Goal: Information Seeking & Learning: Find specific fact

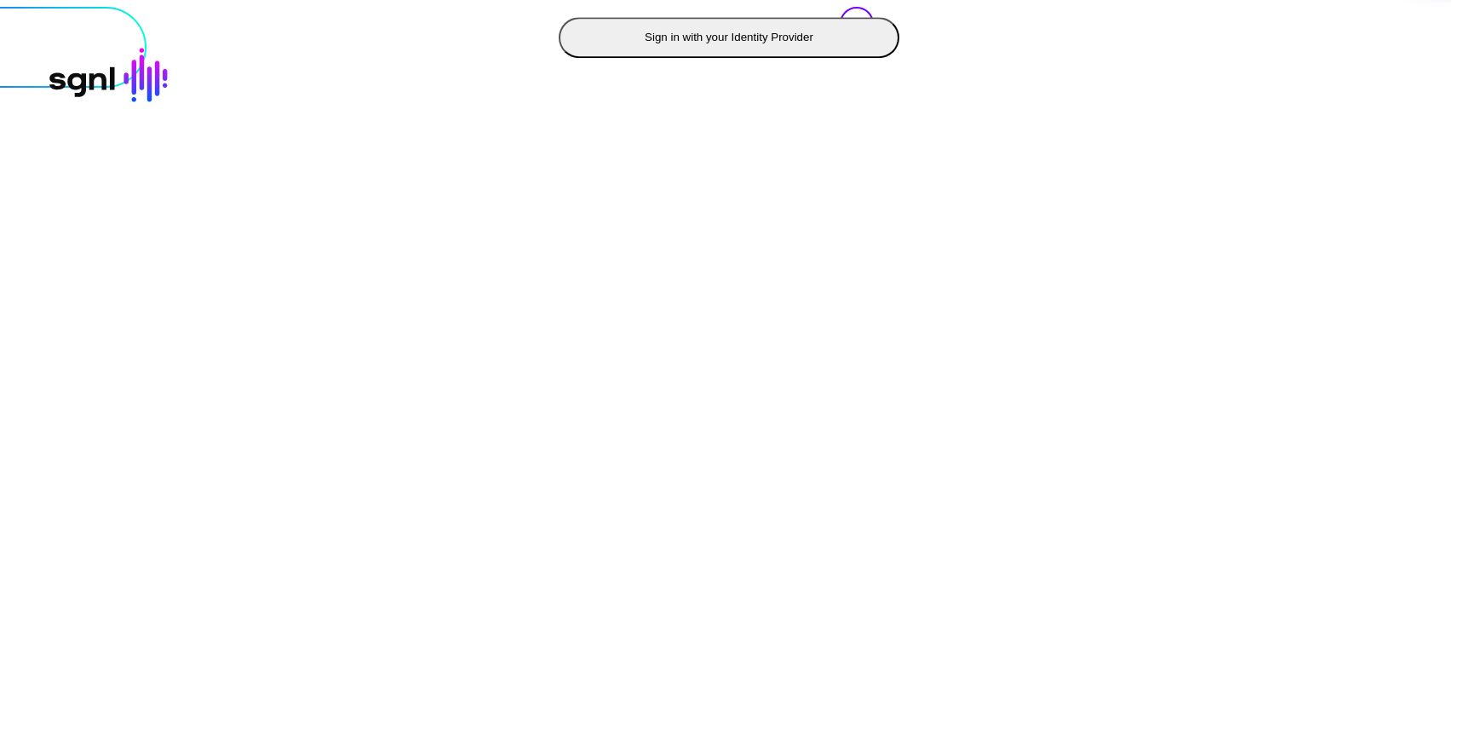
click at [559, 58] on button "Sign in with your Identity Provider" at bounding box center [729, 37] width 341 height 41
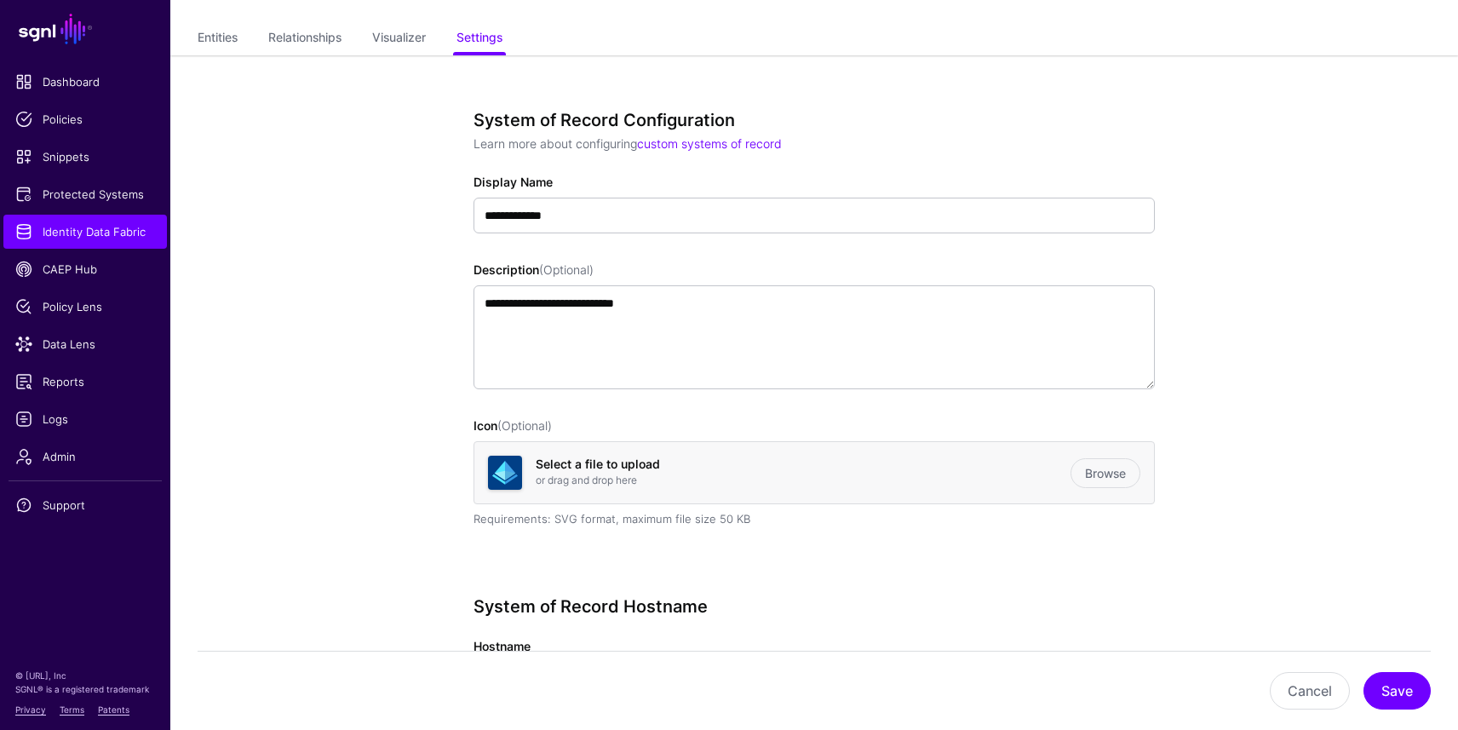
scroll to position [52, 0]
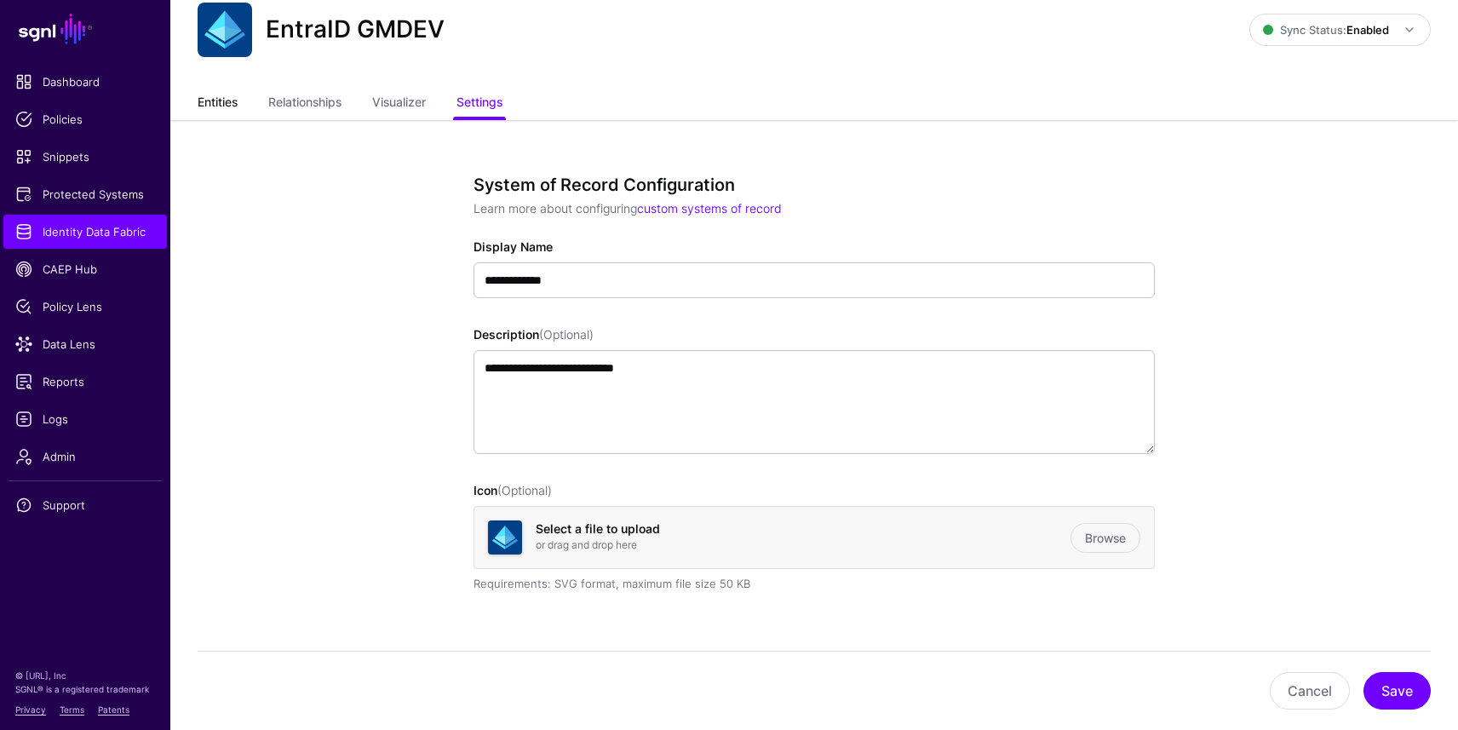
click at [232, 102] on link "Entities" at bounding box center [218, 104] width 40 height 32
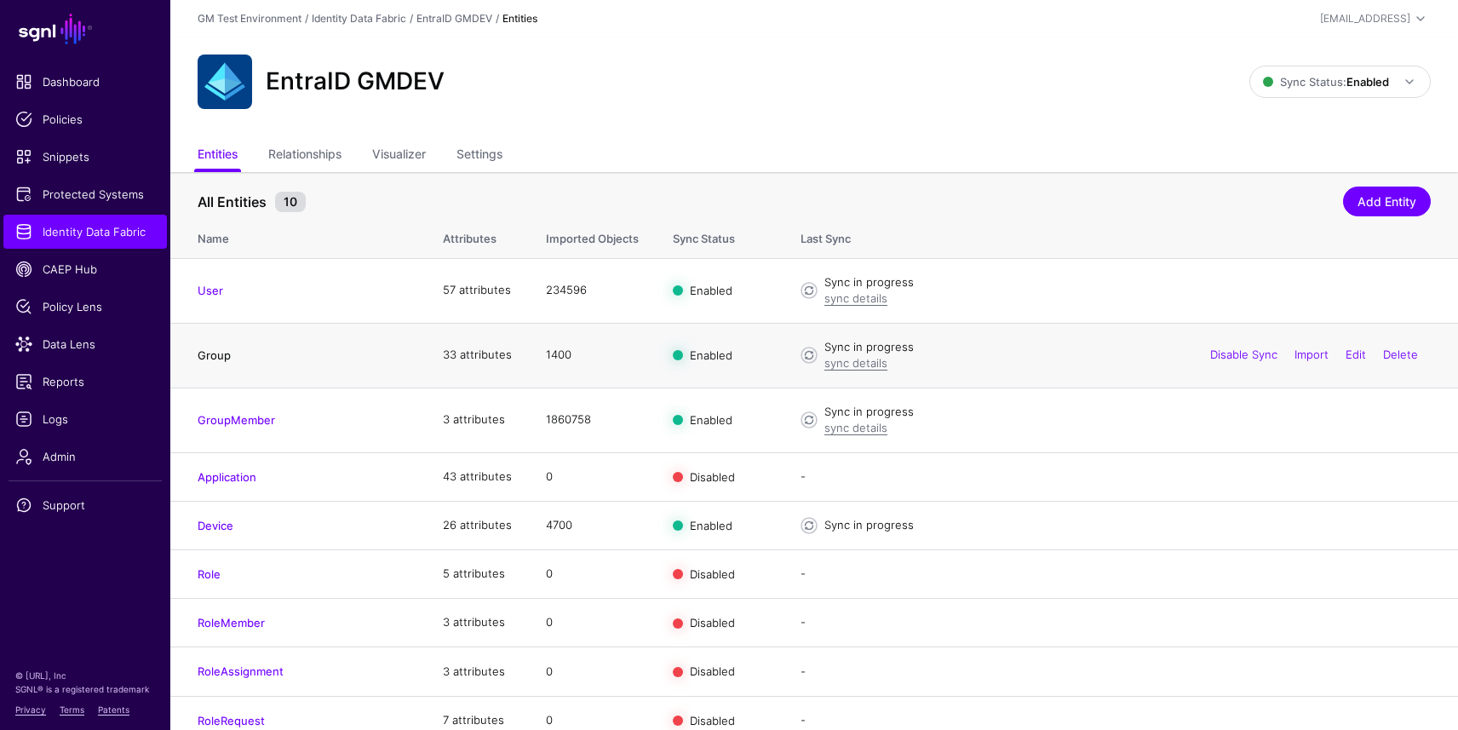
click at [212, 353] on link "Group" at bounding box center [214, 355] width 33 height 14
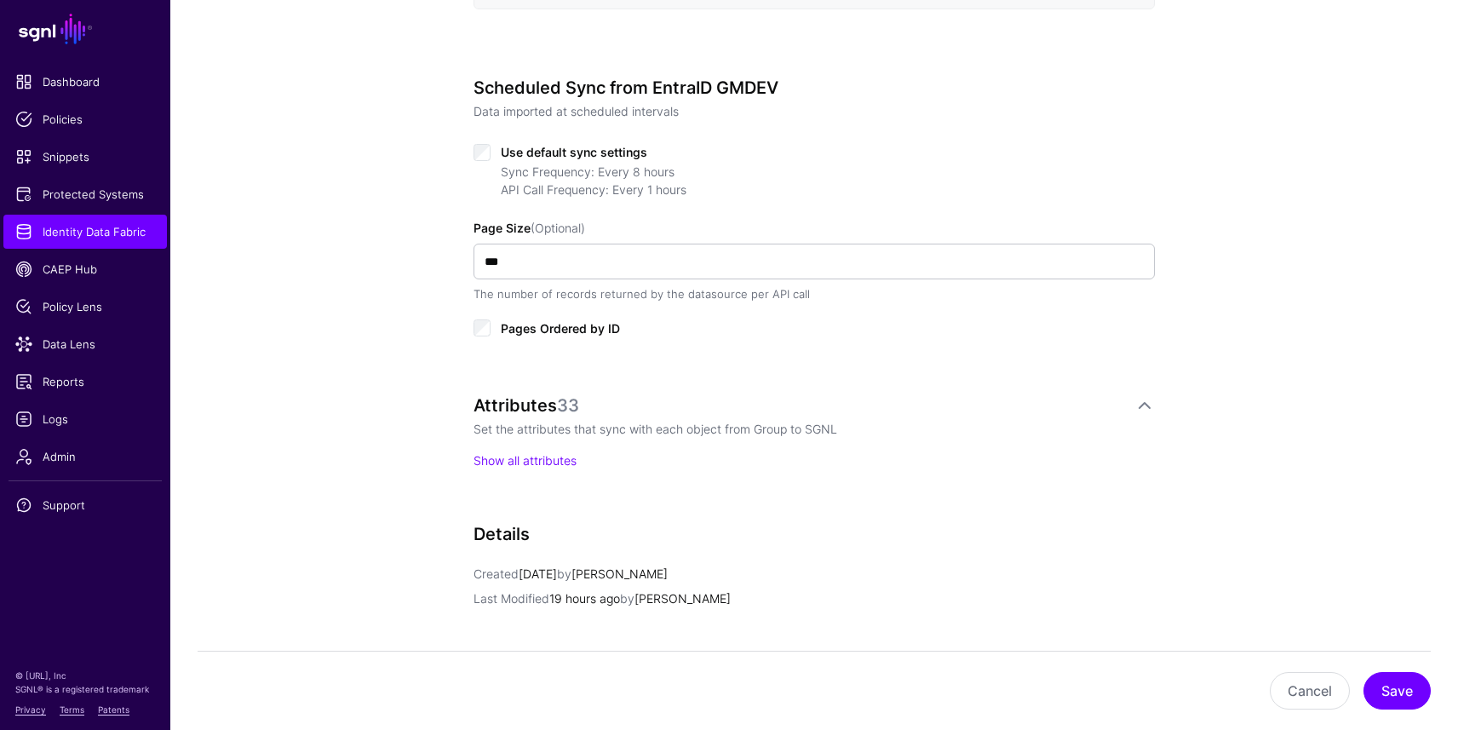
scroll to position [799, 0]
click at [522, 463] on link "Show all attributes" at bounding box center [524, 459] width 103 height 14
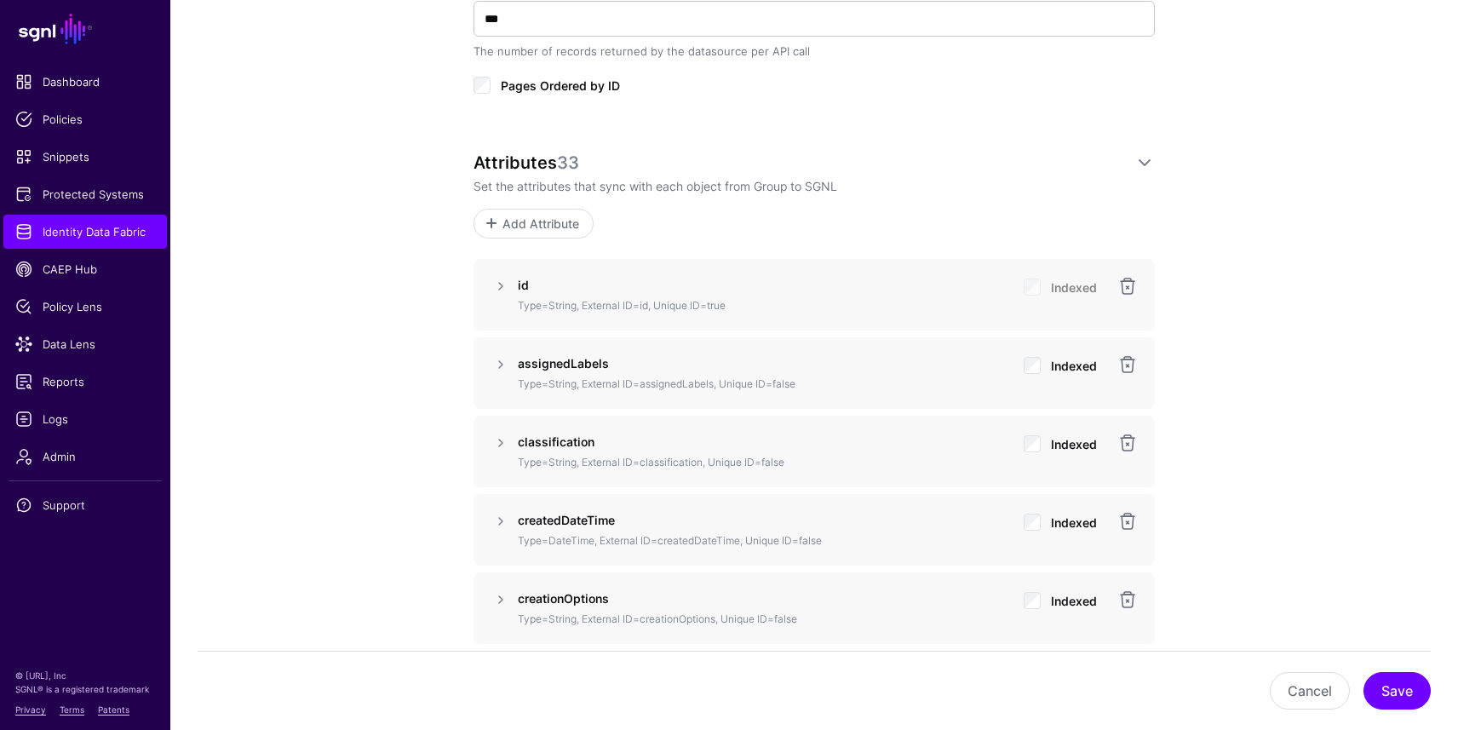
scroll to position [1042, 0]
drag, startPoint x: 641, startPoint y: 383, endPoint x: 713, endPoint y: 385, distance: 71.5
click at [713, 385] on p "Type=String, External ID=assignedLabels, Unique ID=false" at bounding box center [764, 382] width 492 height 15
copy p "assignedLabels"
drag, startPoint x: 642, startPoint y: 460, endPoint x: 723, endPoint y: 460, distance: 80.9
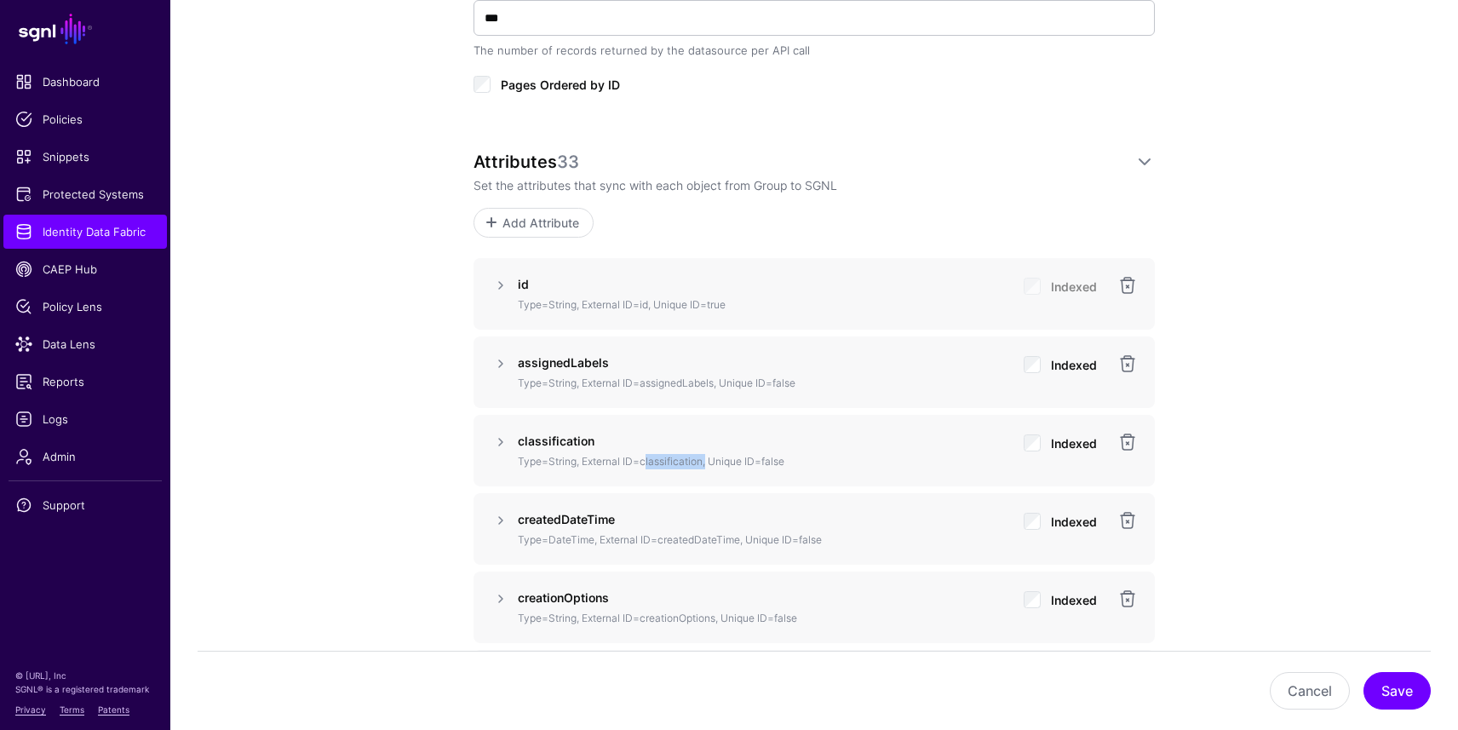
click at [703, 456] on p "Type=String, External ID=classification, Unique ID=false" at bounding box center [764, 461] width 492 height 15
copy p "classification"
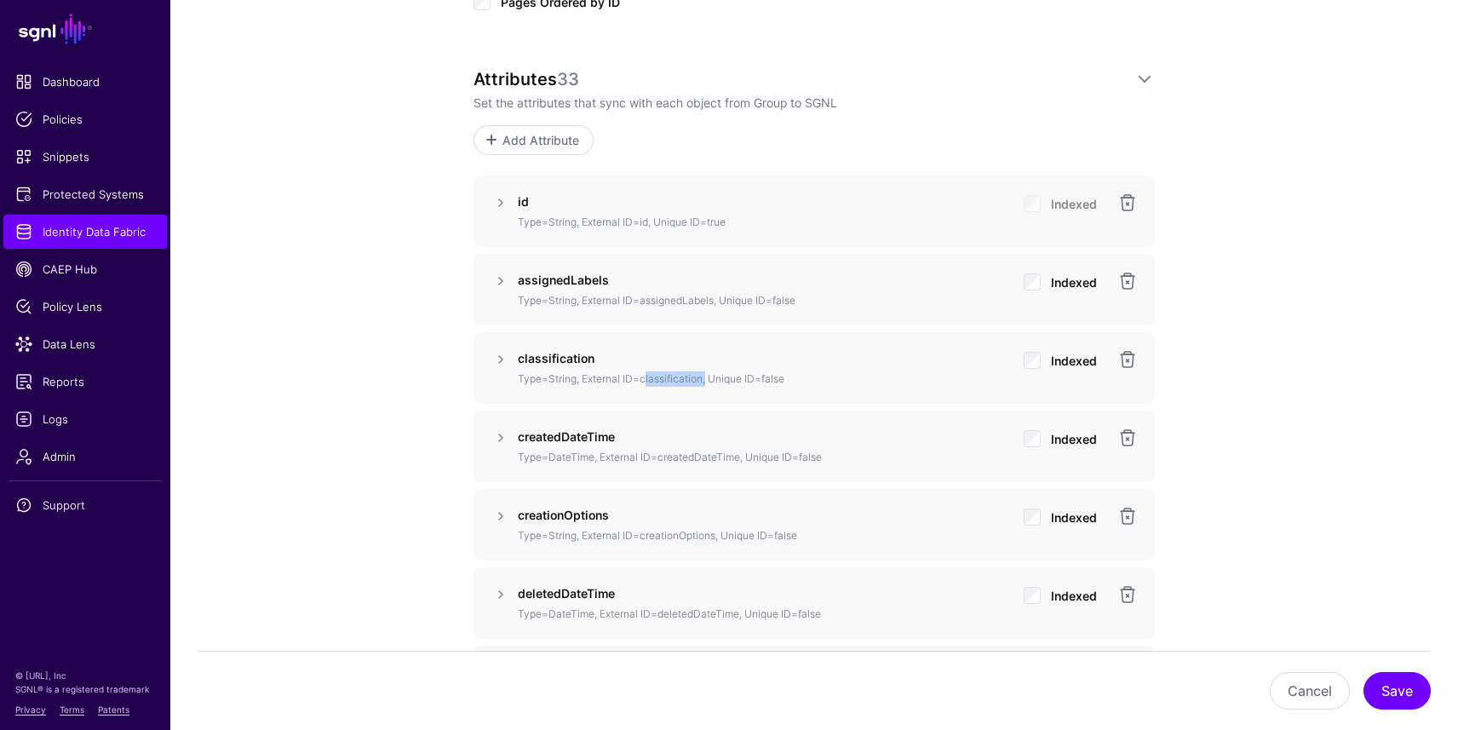
scroll to position [1131, 0]
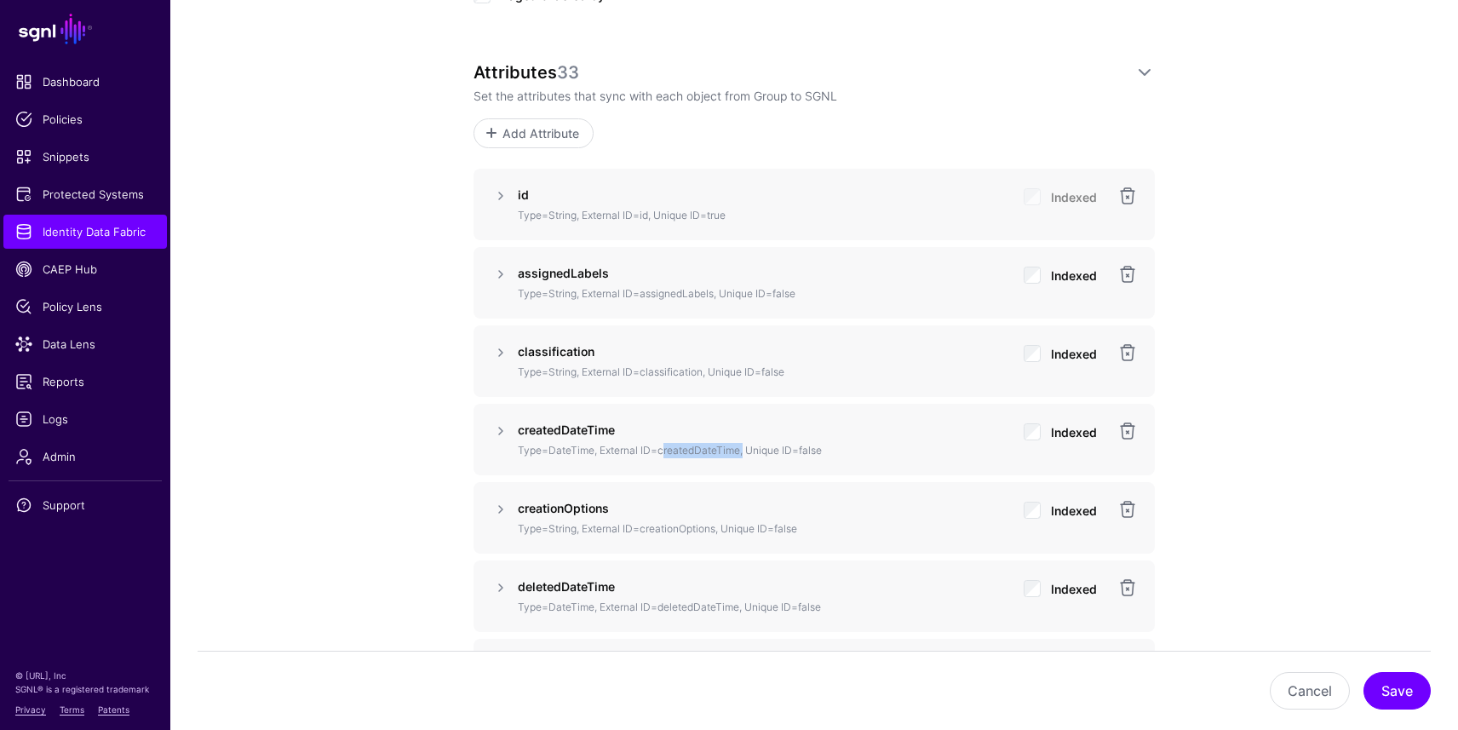
drag, startPoint x: 658, startPoint y: 450, endPoint x: 738, endPoint y: 449, distance: 80.0
click at [737, 449] on p "Type=DateTime, External ID=createdDateTime, Unique ID=false" at bounding box center [764, 450] width 492 height 15
copy p "createdDateTime"
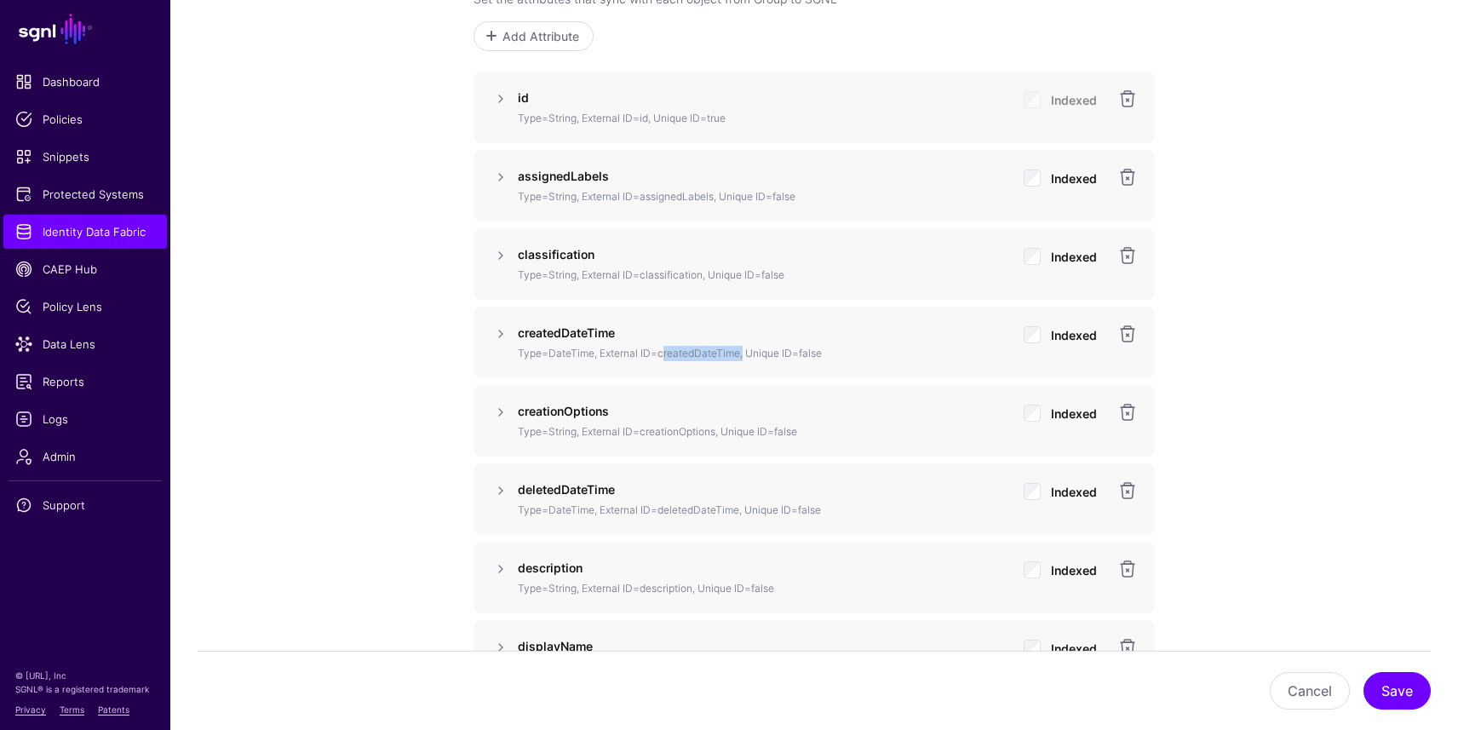
scroll to position [1264, 0]
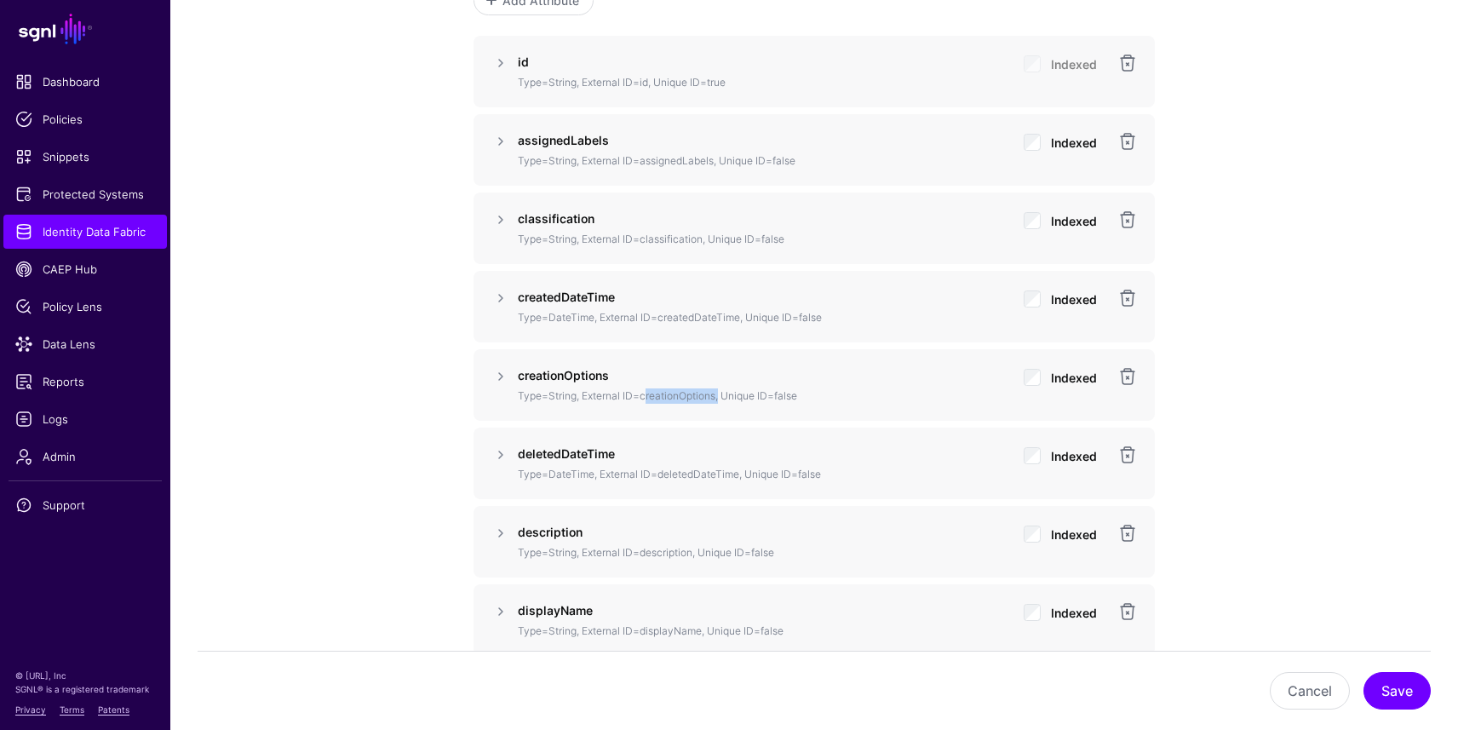
drag, startPoint x: 640, startPoint y: 392, endPoint x: 714, endPoint y: 392, distance: 74.1
click at [714, 392] on p "Type=String, External ID=creationOptions, Unique ID=false" at bounding box center [764, 395] width 492 height 15
copy p "creationOptions"
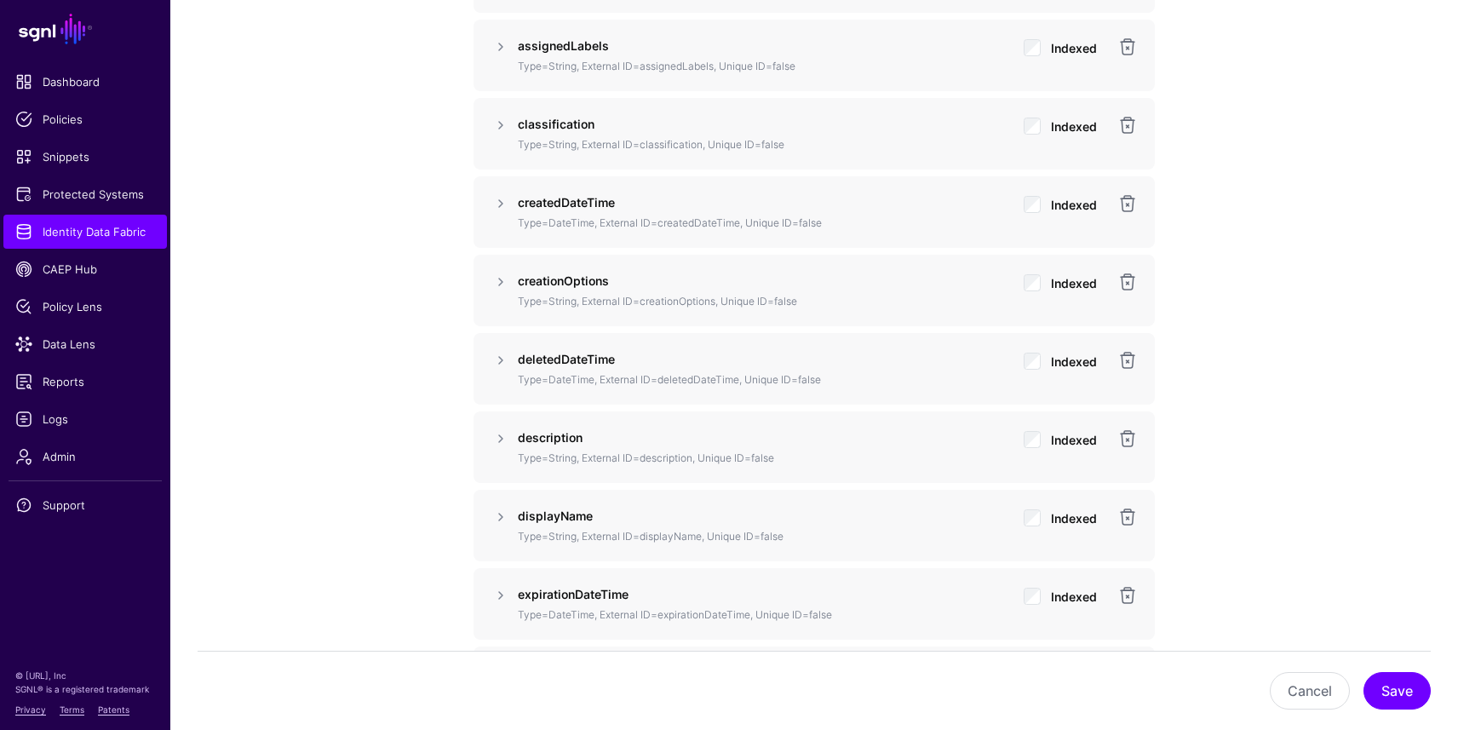
scroll to position [1363, 0]
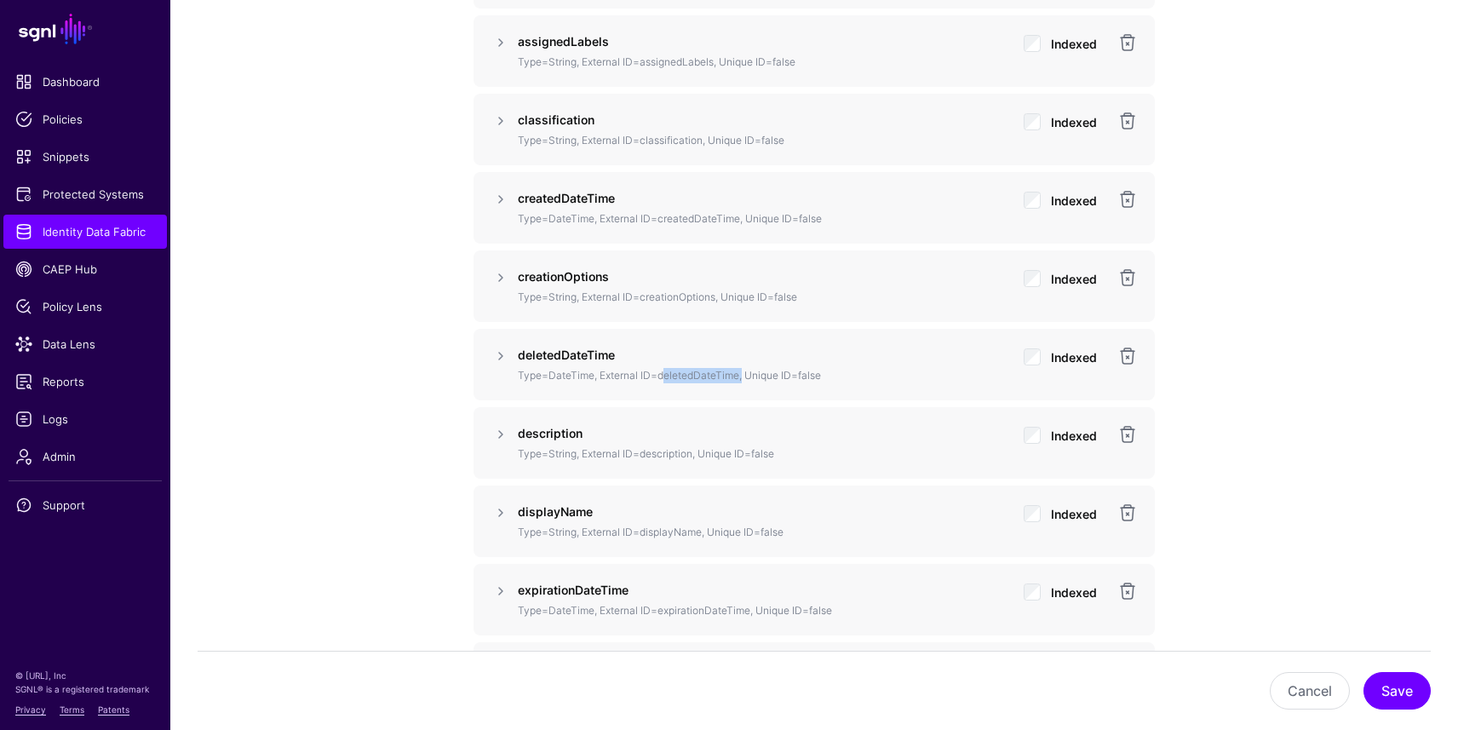
drag, startPoint x: 657, startPoint y: 376, endPoint x: 737, endPoint y: 370, distance: 80.3
click at [738, 370] on p "Type=DateTime, External ID=deletedDateTime, Unique ID=false" at bounding box center [764, 375] width 492 height 15
copy p "deletedDateTime"
drag, startPoint x: 650, startPoint y: 450, endPoint x: 695, endPoint y: 445, distance: 44.6
click at [694, 446] on p "Type=String, External ID=description, Unique ID=false" at bounding box center [764, 453] width 492 height 15
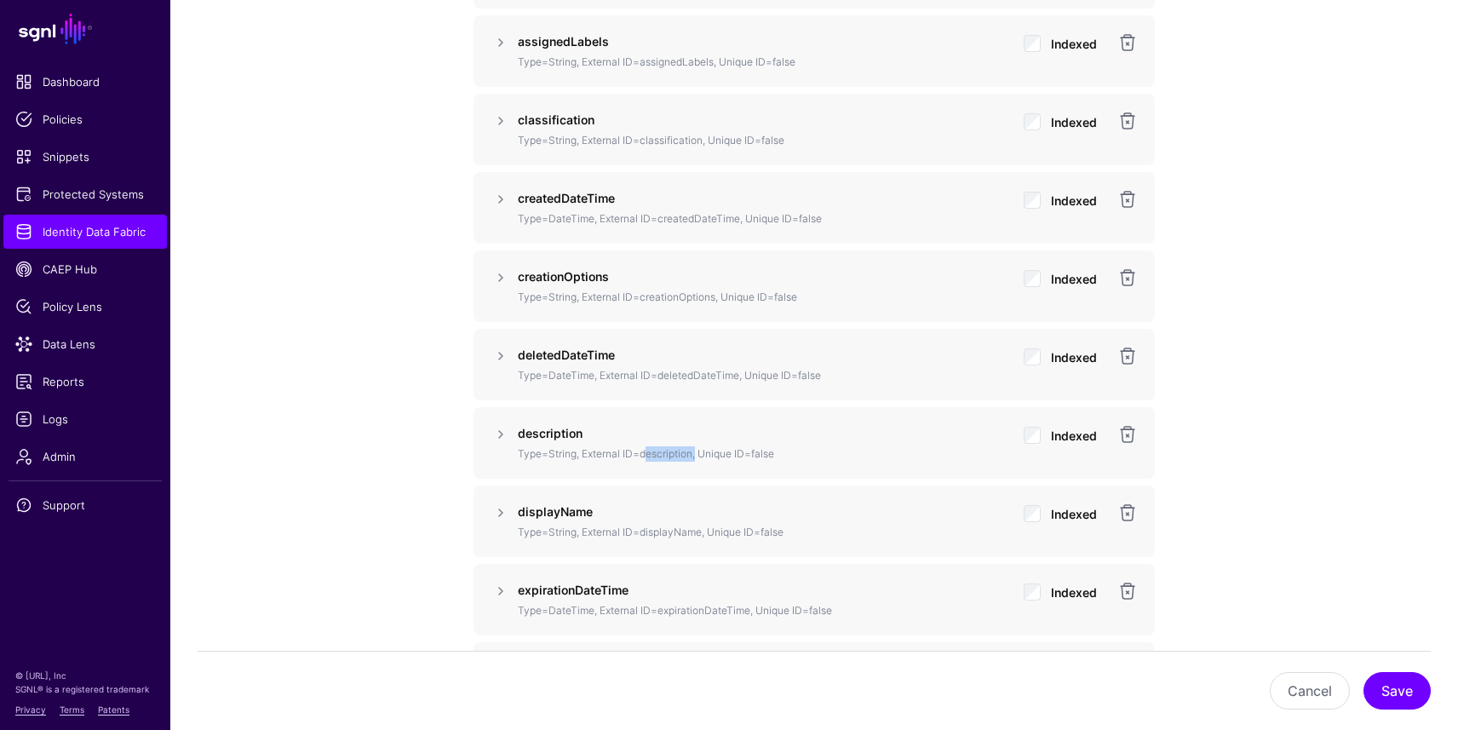
copy p "description"
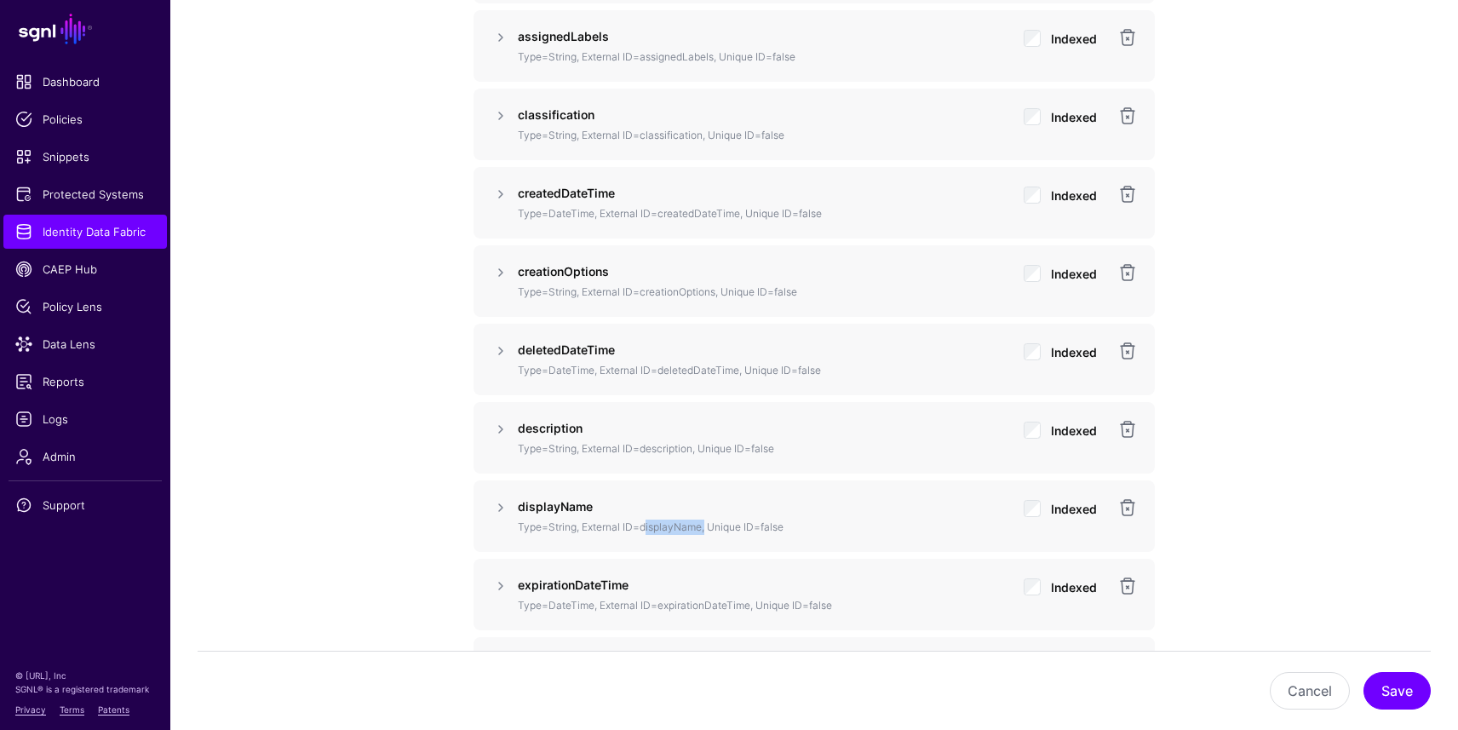
drag, startPoint x: 642, startPoint y: 529, endPoint x: 701, endPoint y: 519, distance: 59.5
click at [699, 518] on div "displayName Type=String, External ID=displayName, Unique ID=false" at bounding box center [764, 515] width 492 height 37
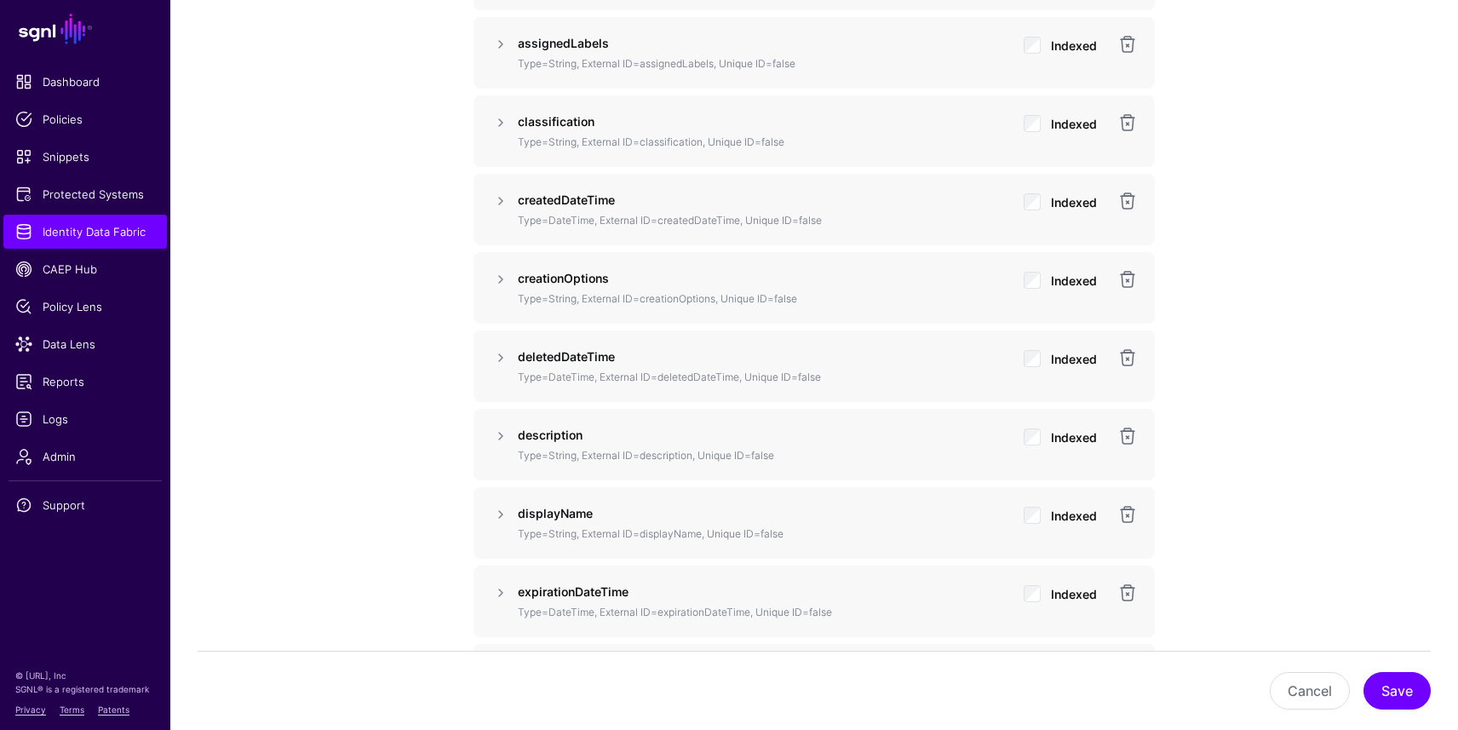
click at [665, 552] on div "displayName Type=String, External ID=displayName, Unique ID=false Indexed" at bounding box center [813, 523] width 681 height 72
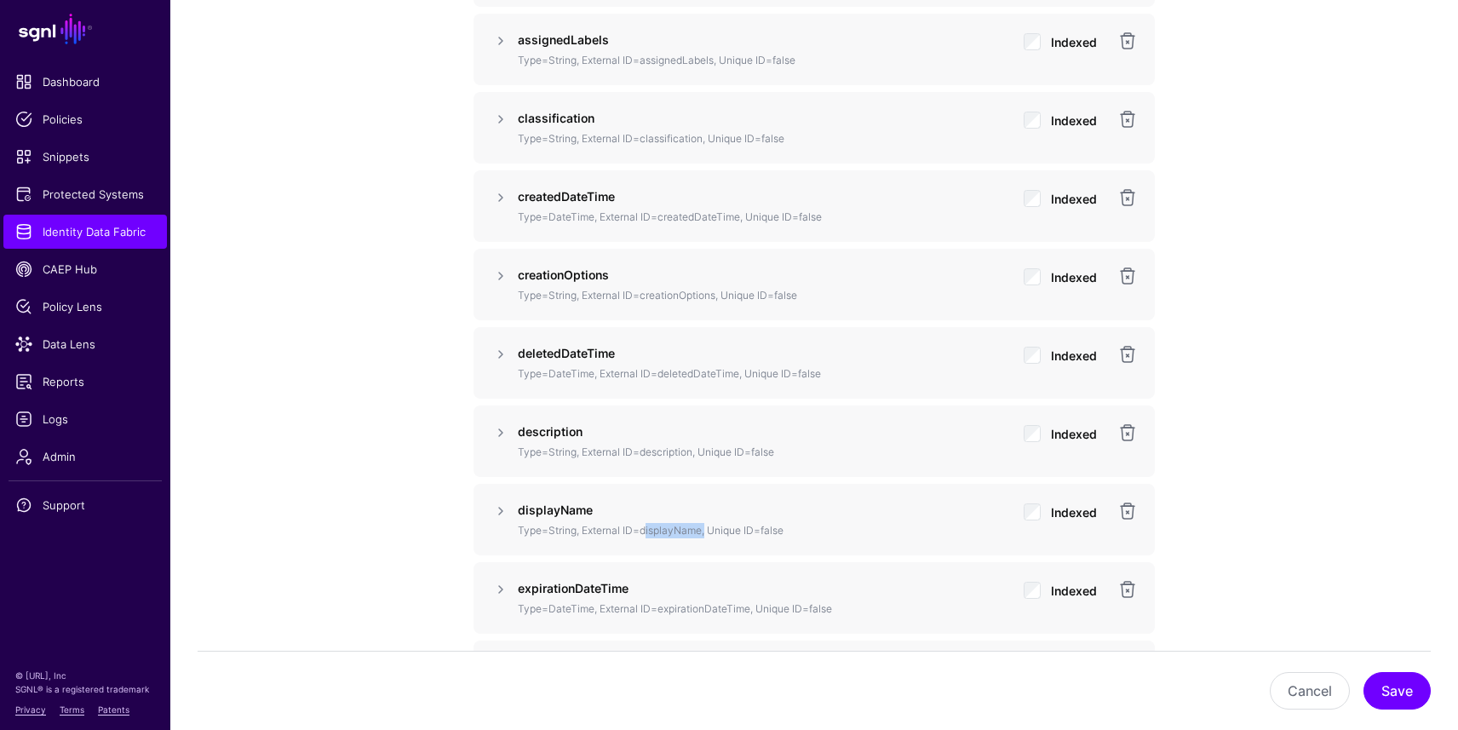
drag, startPoint x: 642, startPoint y: 532, endPoint x: 703, endPoint y: 529, distance: 61.4
click at [700, 529] on p "Type=String, External ID=displayName, Unique ID=false" at bounding box center [764, 530] width 492 height 15
copy p "displayName"
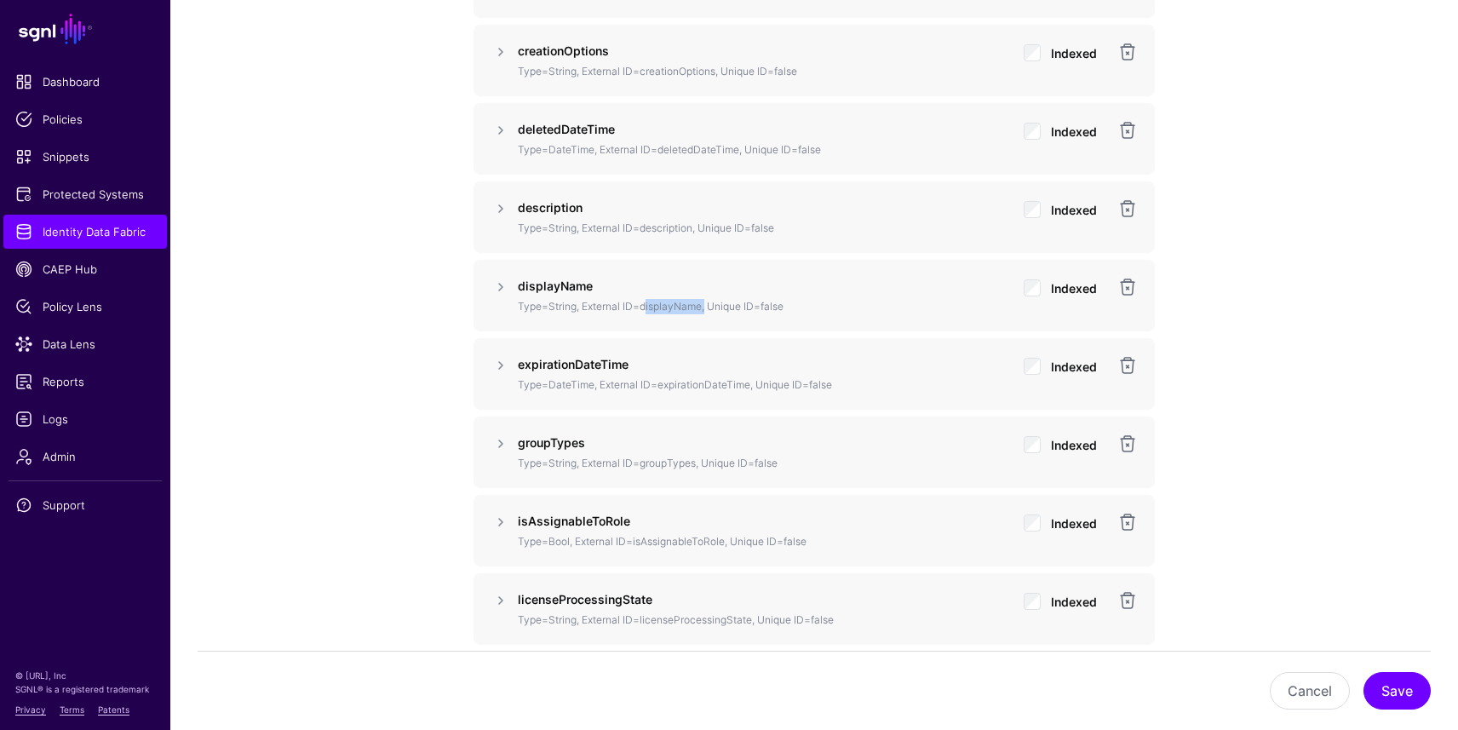
scroll to position [1590, 0]
drag, startPoint x: 659, startPoint y: 380, endPoint x: 751, endPoint y: 376, distance: 92.0
click at [751, 376] on p "Type=DateTime, External ID=expirationDateTime, Unique ID=false" at bounding box center [764, 382] width 492 height 15
copy p "expirationDateTime"
drag, startPoint x: 643, startPoint y: 459, endPoint x: 696, endPoint y: 458, distance: 52.8
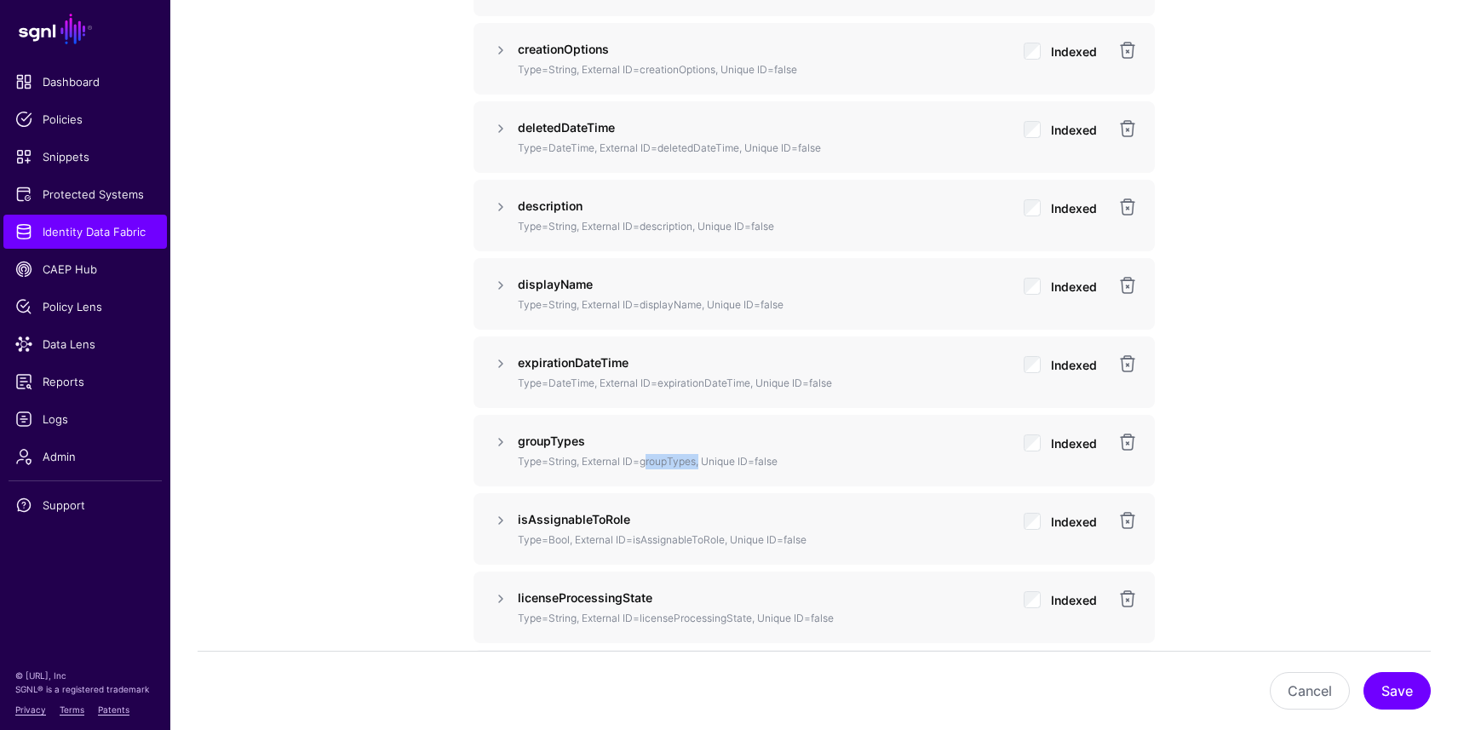
click at [696, 458] on p "Type=String, External ID=groupTypes, Unique ID=false" at bounding box center [764, 461] width 492 height 15
copy p "groupTypes"
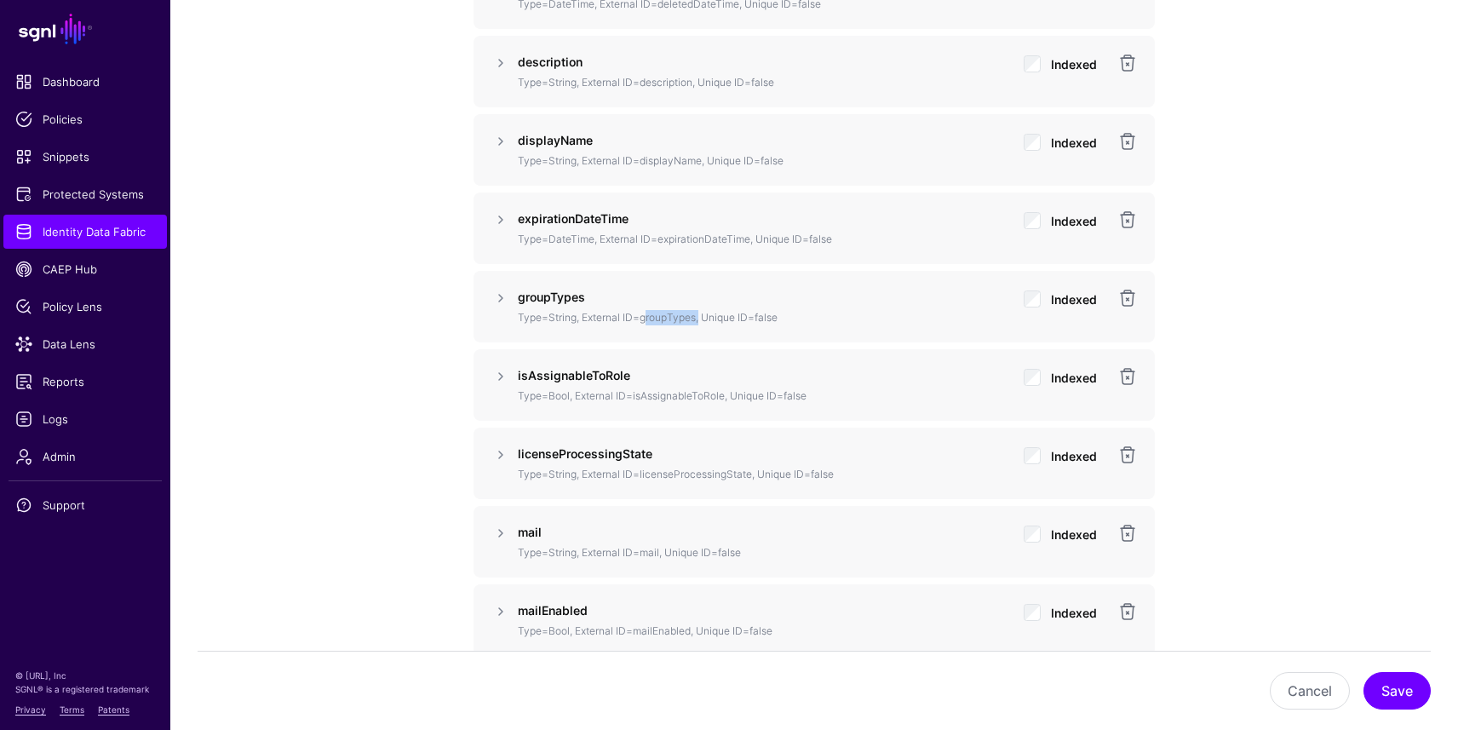
scroll to position [1740, 0]
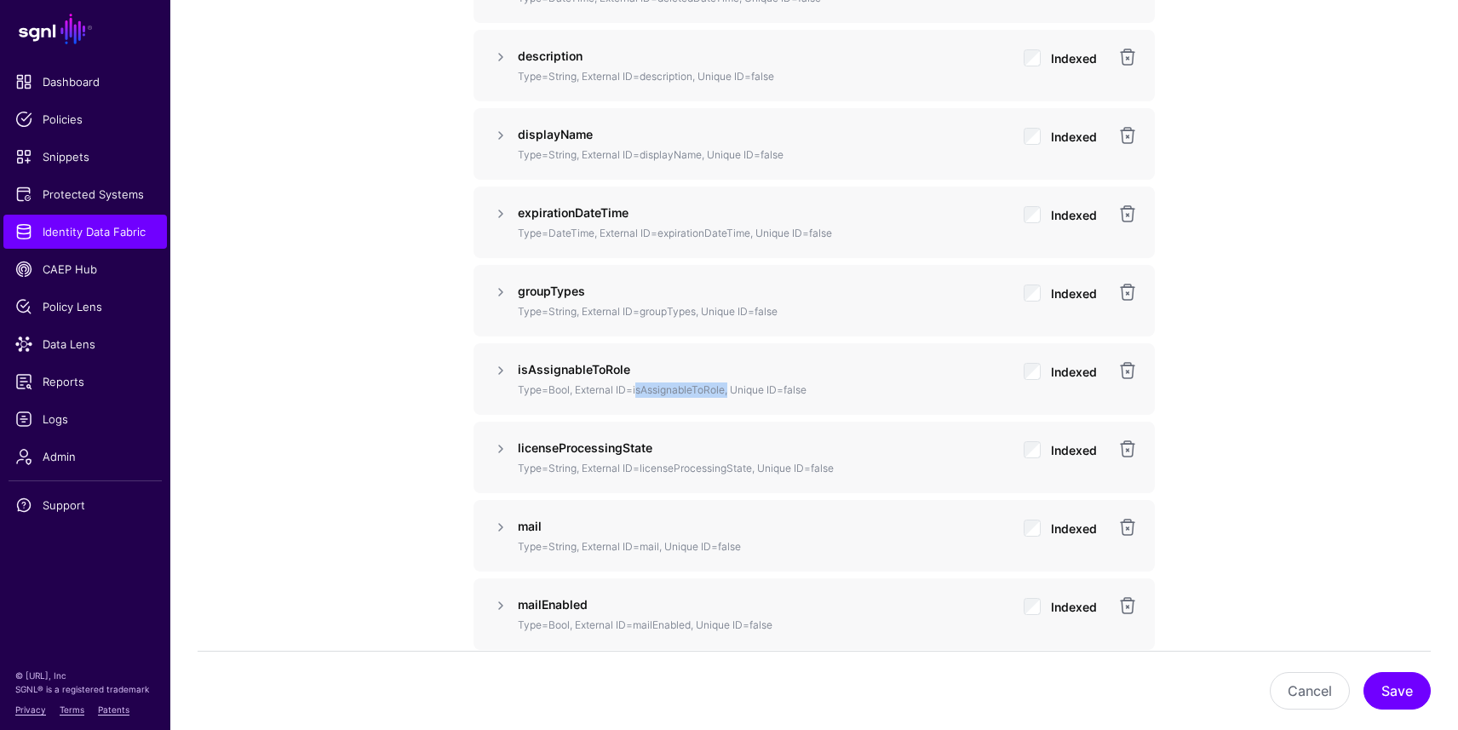
drag, startPoint x: 633, startPoint y: 389, endPoint x: 723, endPoint y: 385, distance: 90.3
click at [723, 385] on p "Type=Bool, External ID=isAssignableToRole, Unique ID=false" at bounding box center [764, 389] width 492 height 15
copy p "isAssignableToRole"
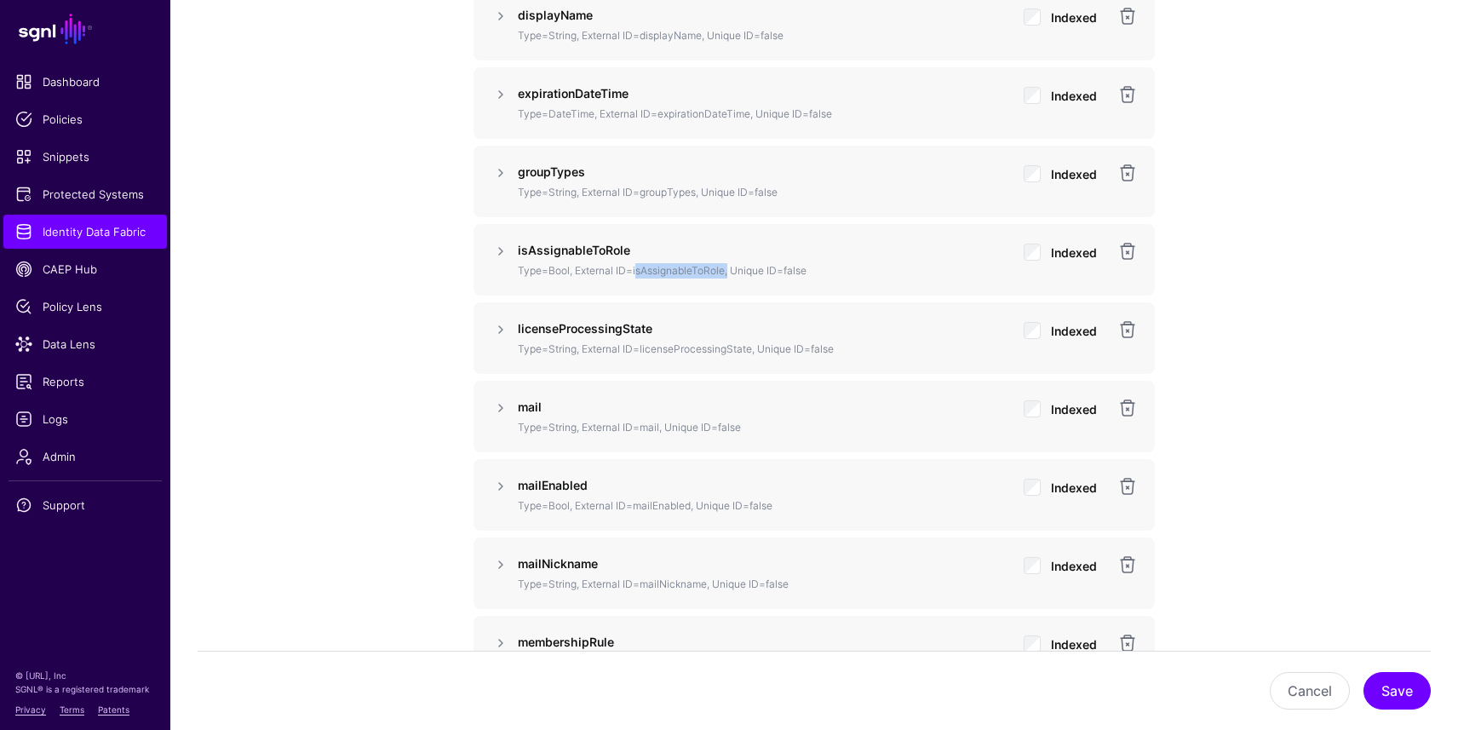
scroll to position [1864, 0]
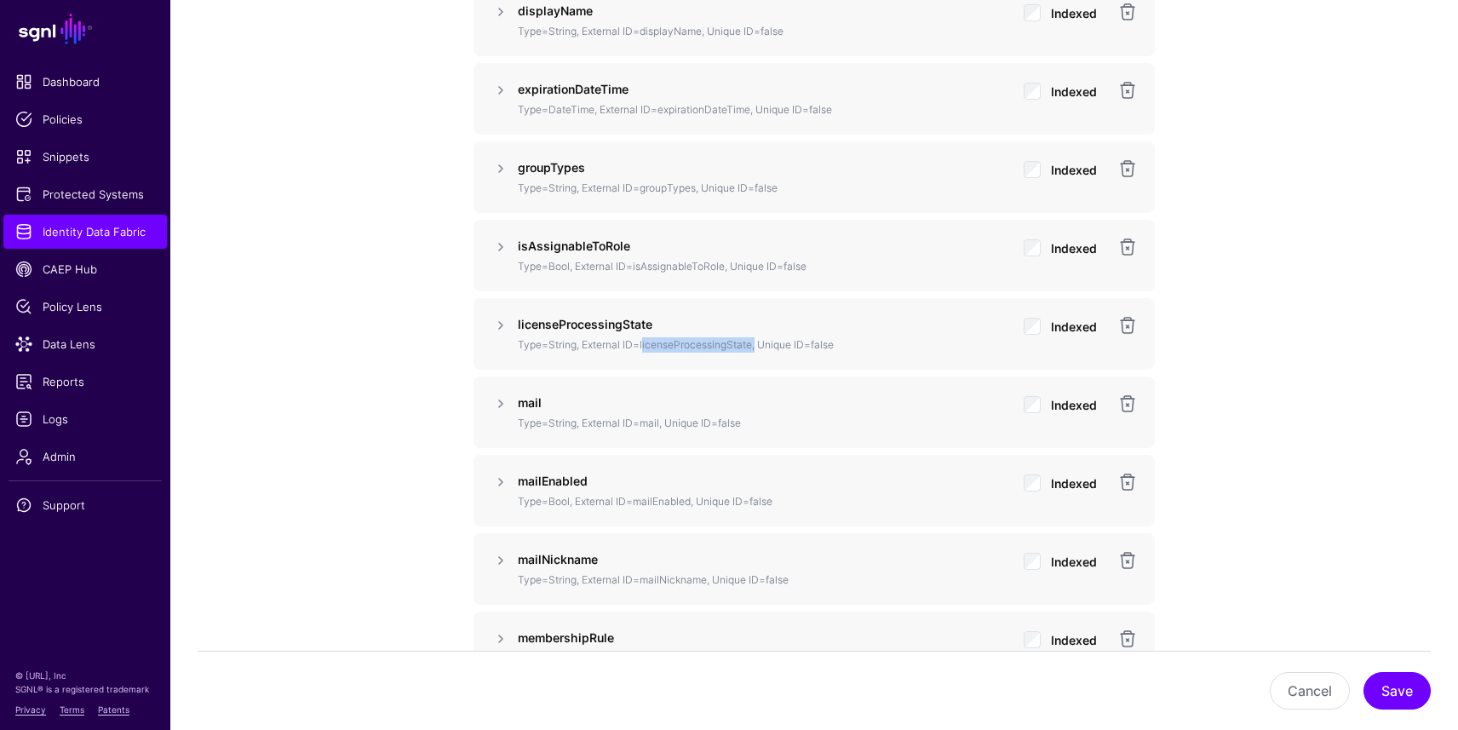
drag, startPoint x: 640, startPoint y: 341, endPoint x: 752, endPoint y: 339, distance: 111.5
click at [752, 339] on p "Type=String, External ID=licenseProcessingState, Unique ID=false" at bounding box center [764, 344] width 492 height 15
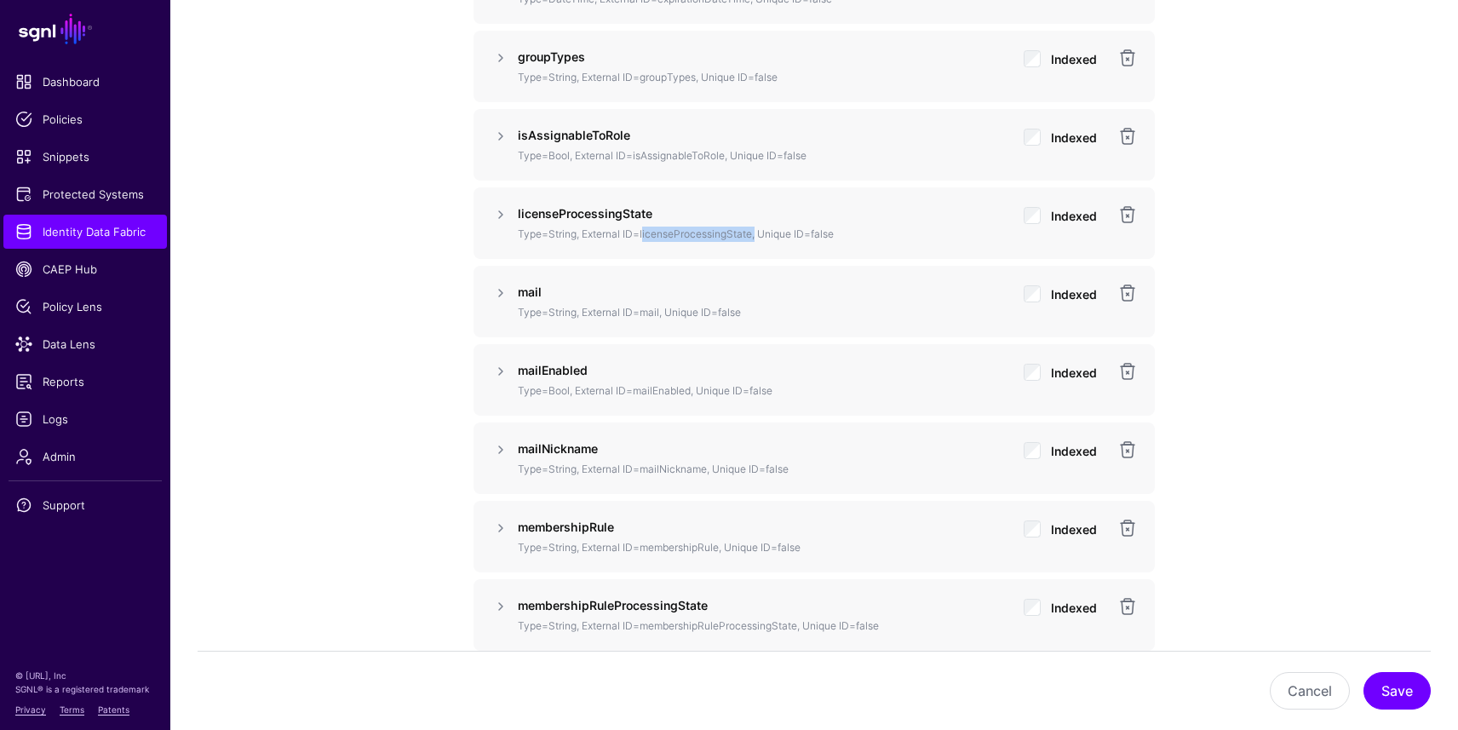
scroll to position [1980, 0]
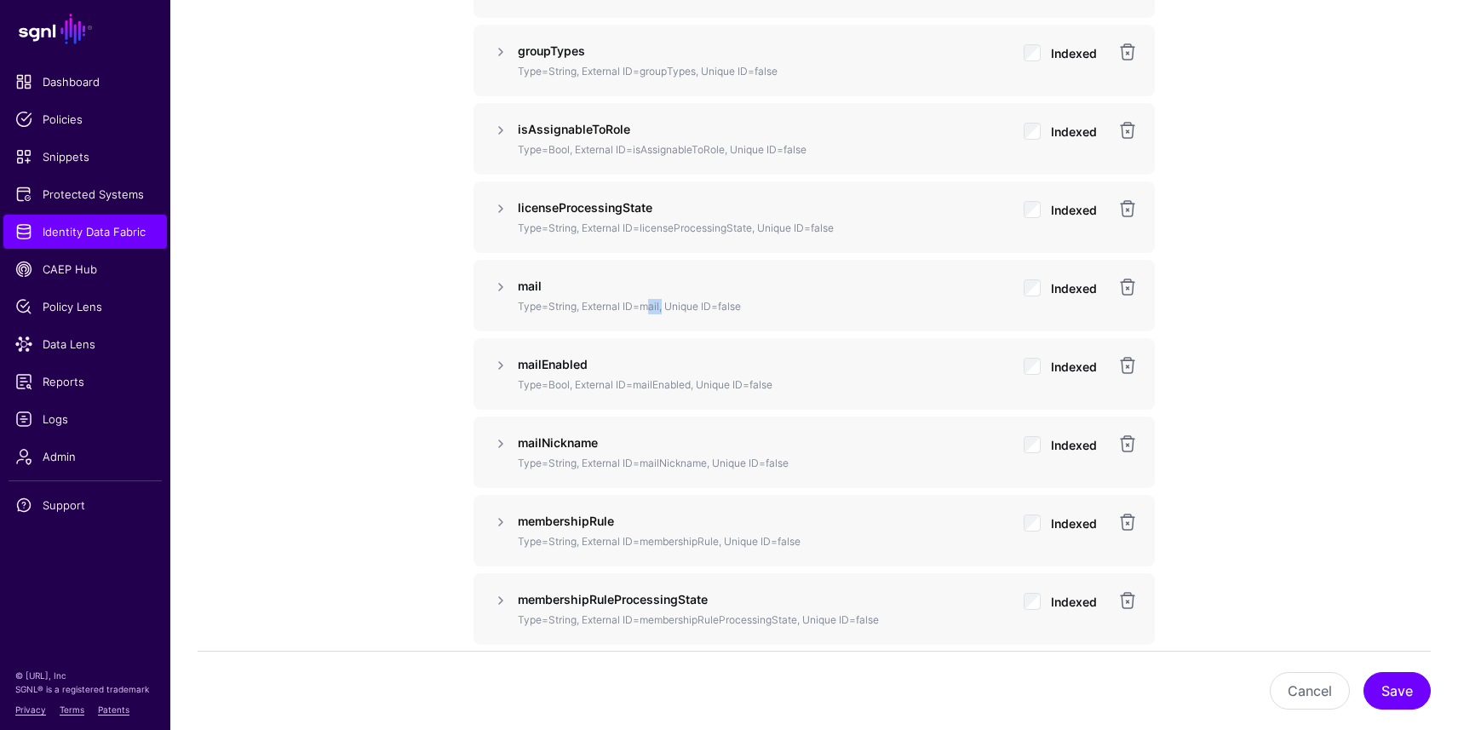
drag, startPoint x: 641, startPoint y: 305, endPoint x: 669, endPoint y: 305, distance: 28.1
click at [660, 303] on p "Type=String, External ID=mail, Unique ID=false" at bounding box center [764, 306] width 492 height 15
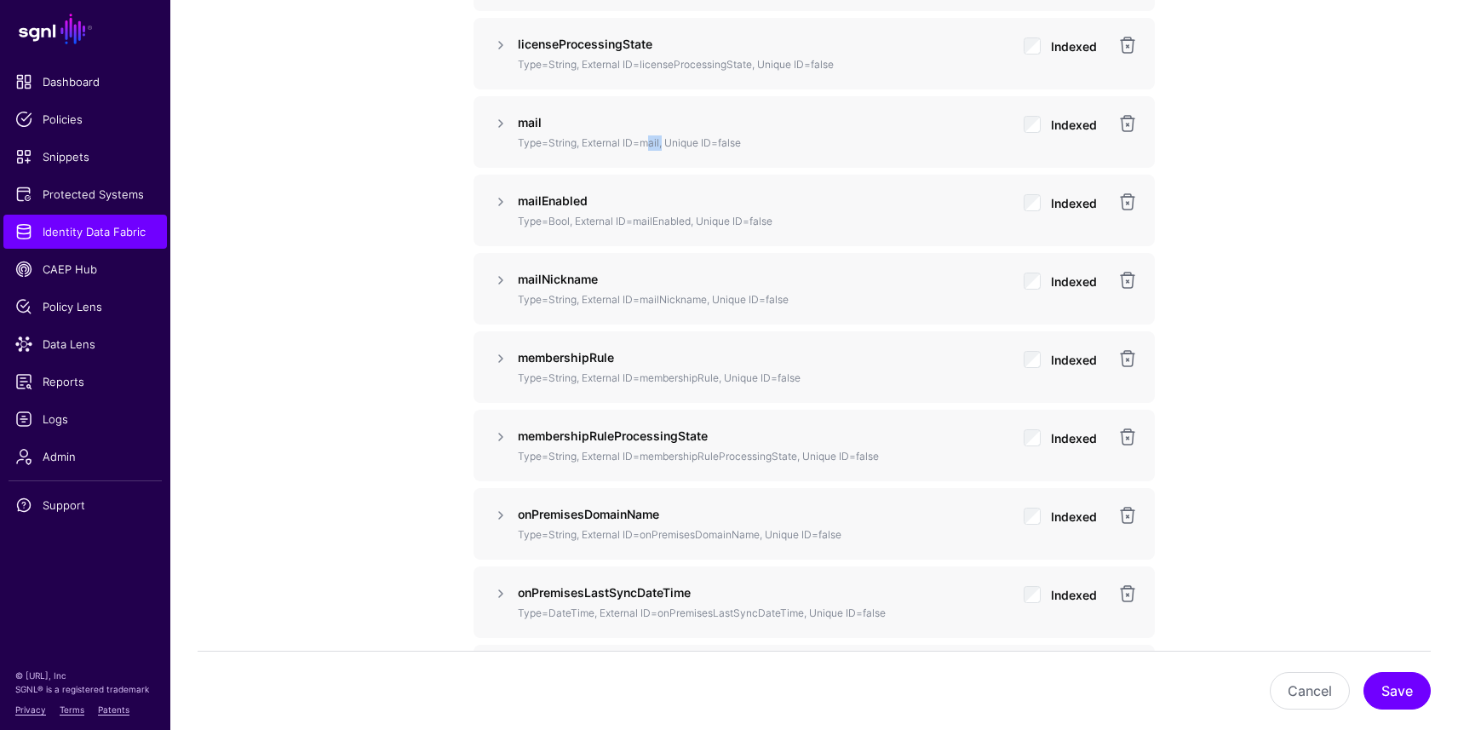
scroll to position [2151, 0]
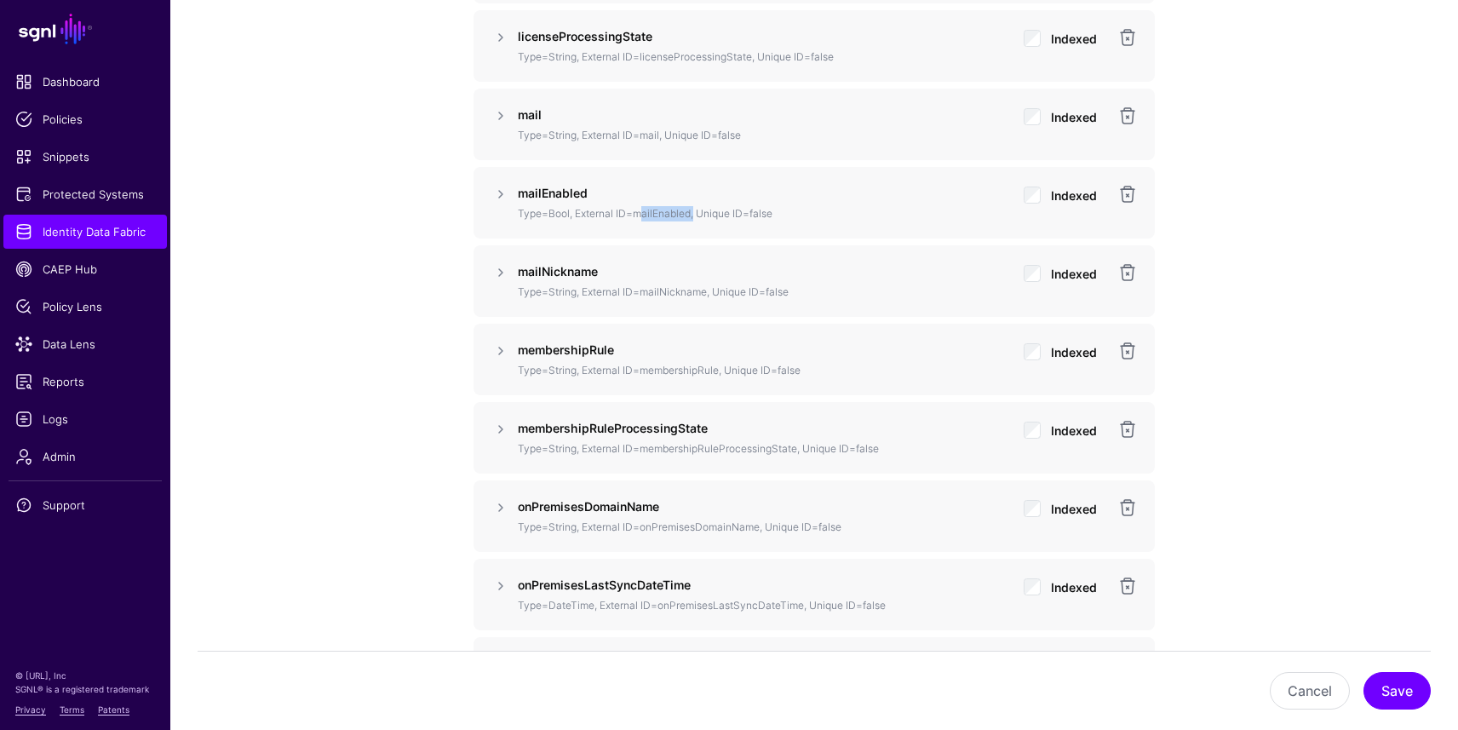
drag, startPoint x: 633, startPoint y: 211, endPoint x: 689, endPoint y: 209, distance: 56.2
click at [689, 209] on p "Type=Bool, External ID=mailEnabled, Unique ID=false" at bounding box center [764, 213] width 492 height 15
drag, startPoint x: 643, startPoint y: 292, endPoint x: 707, endPoint y: 284, distance: 64.4
click at [707, 284] on p "Type=String, External ID=mailNickname, Unique ID=false" at bounding box center [764, 291] width 492 height 15
drag, startPoint x: 639, startPoint y: 368, endPoint x: 750, endPoint y: 362, distance: 110.8
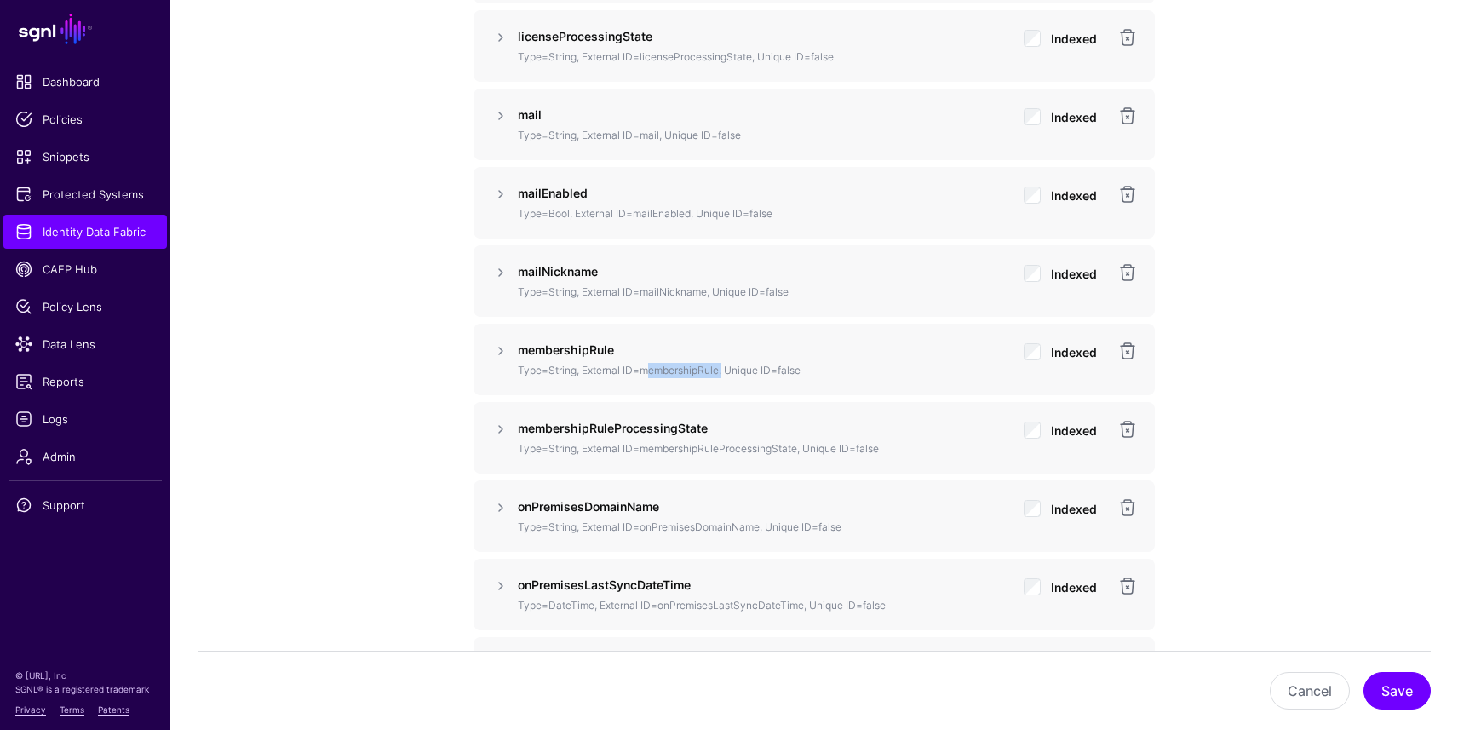
click at [721, 361] on div "membershipRule Type=String, External ID=membershipRule, Unique ID=false" at bounding box center [764, 359] width 492 height 37
drag, startPoint x: 721, startPoint y: 376, endPoint x: 696, endPoint y: 375, distance: 25.6
click at [721, 376] on p "Type=String, External ID=membershipRule, Unique ID=false" at bounding box center [764, 370] width 492 height 15
drag, startPoint x: 643, startPoint y: 370, endPoint x: 728, endPoint y: 372, distance: 85.2
click at [719, 370] on p "Type=String, External ID=membershipRule, Unique ID=false" at bounding box center [764, 370] width 492 height 15
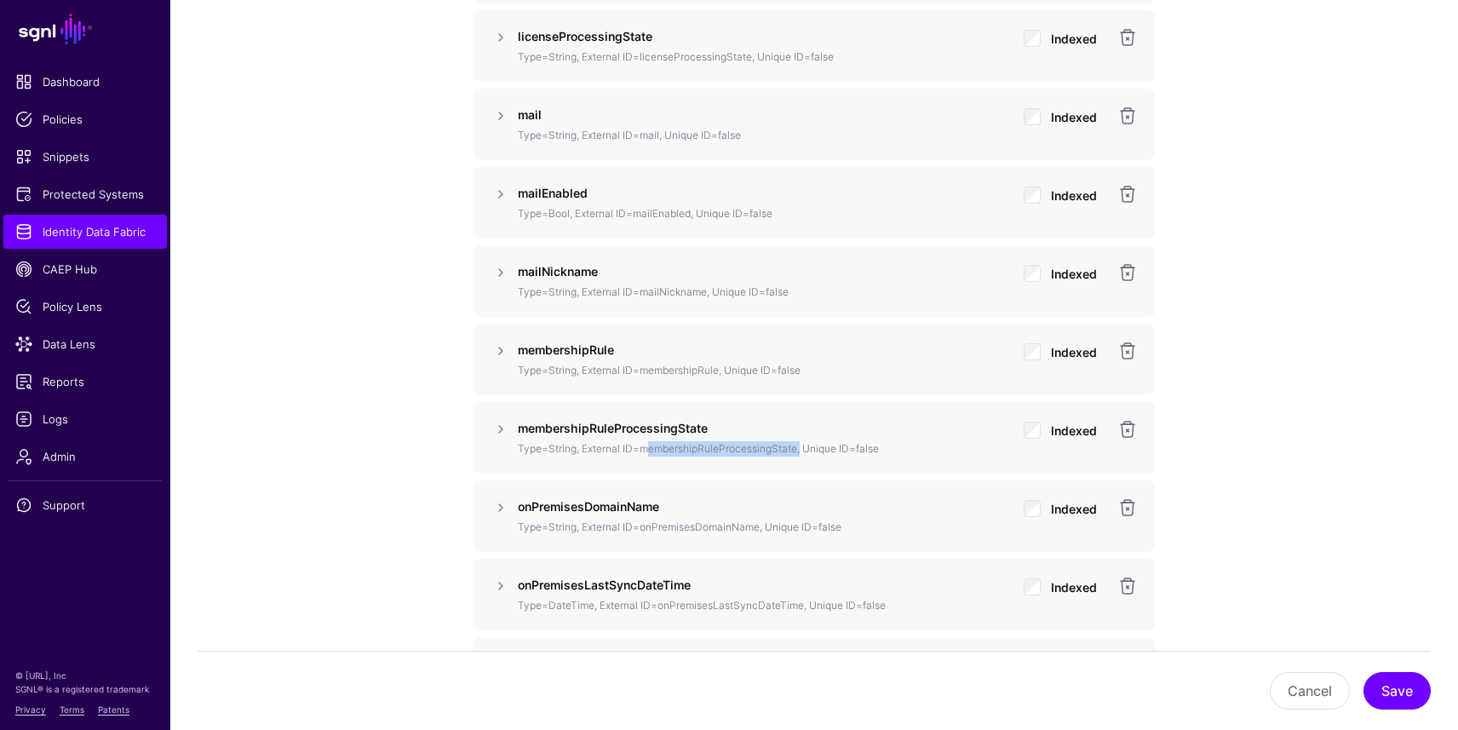
drag, startPoint x: 639, startPoint y: 445, endPoint x: 799, endPoint y: 443, distance: 159.2
click at [799, 443] on p "Type=String, External ID=membershipRuleProcessingState, Unique ID=false" at bounding box center [764, 448] width 492 height 15
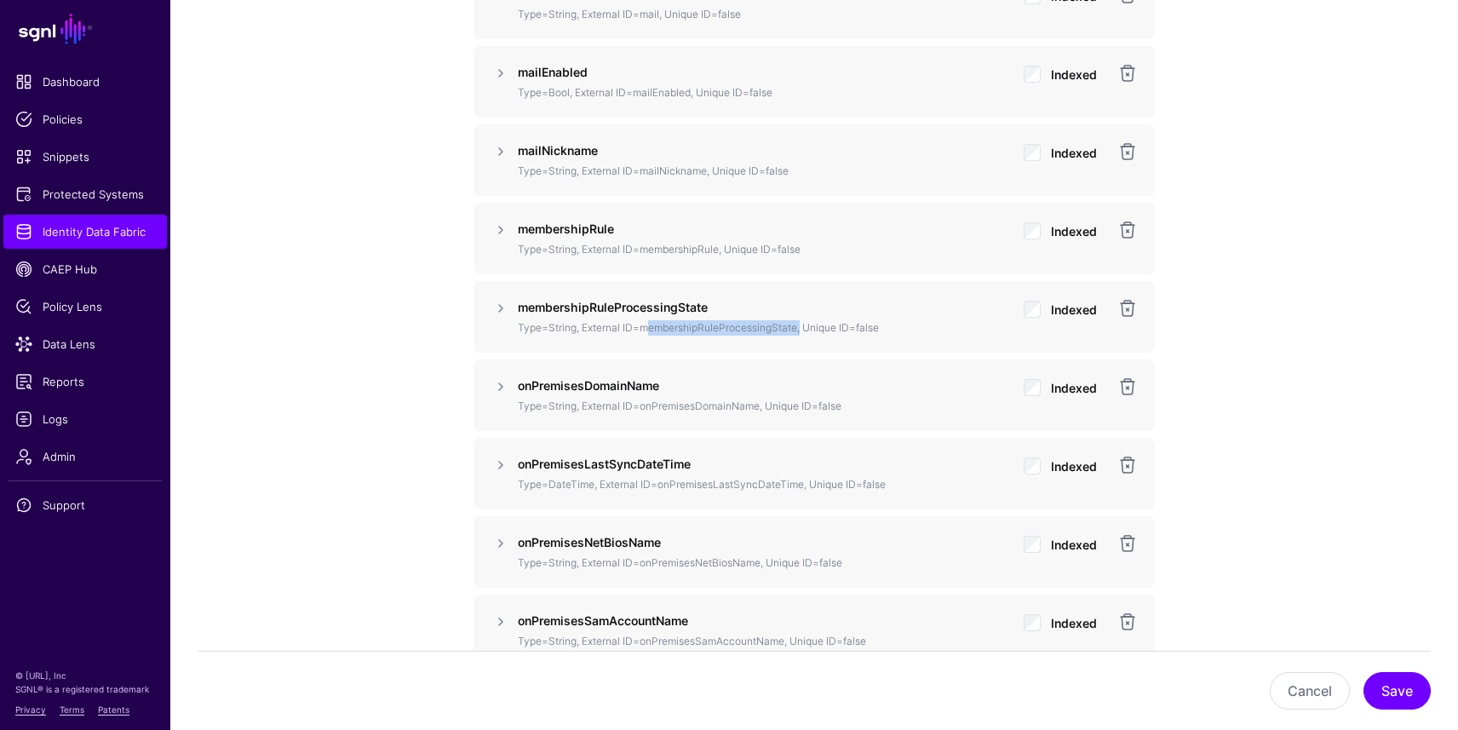
scroll to position [2277, 0]
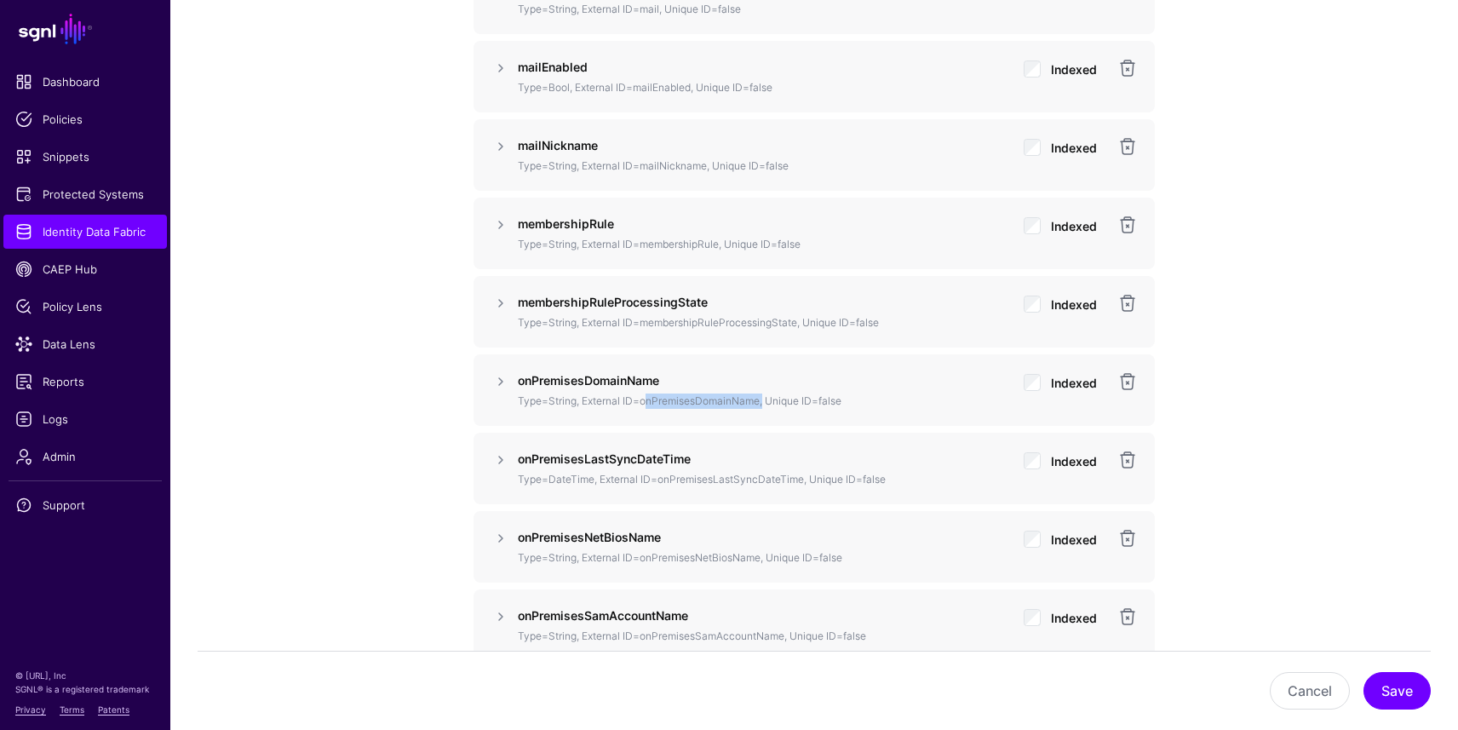
drag, startPoint x: 641, startPoint y: 400, endPoint x: 759, endPoint y: 397, distance: 117.5
click at [759, 397] on p "Type=String, External ID=onPremisesDomainName, Unique ID=false" at bounding box center [764, 400] width 492 height 15
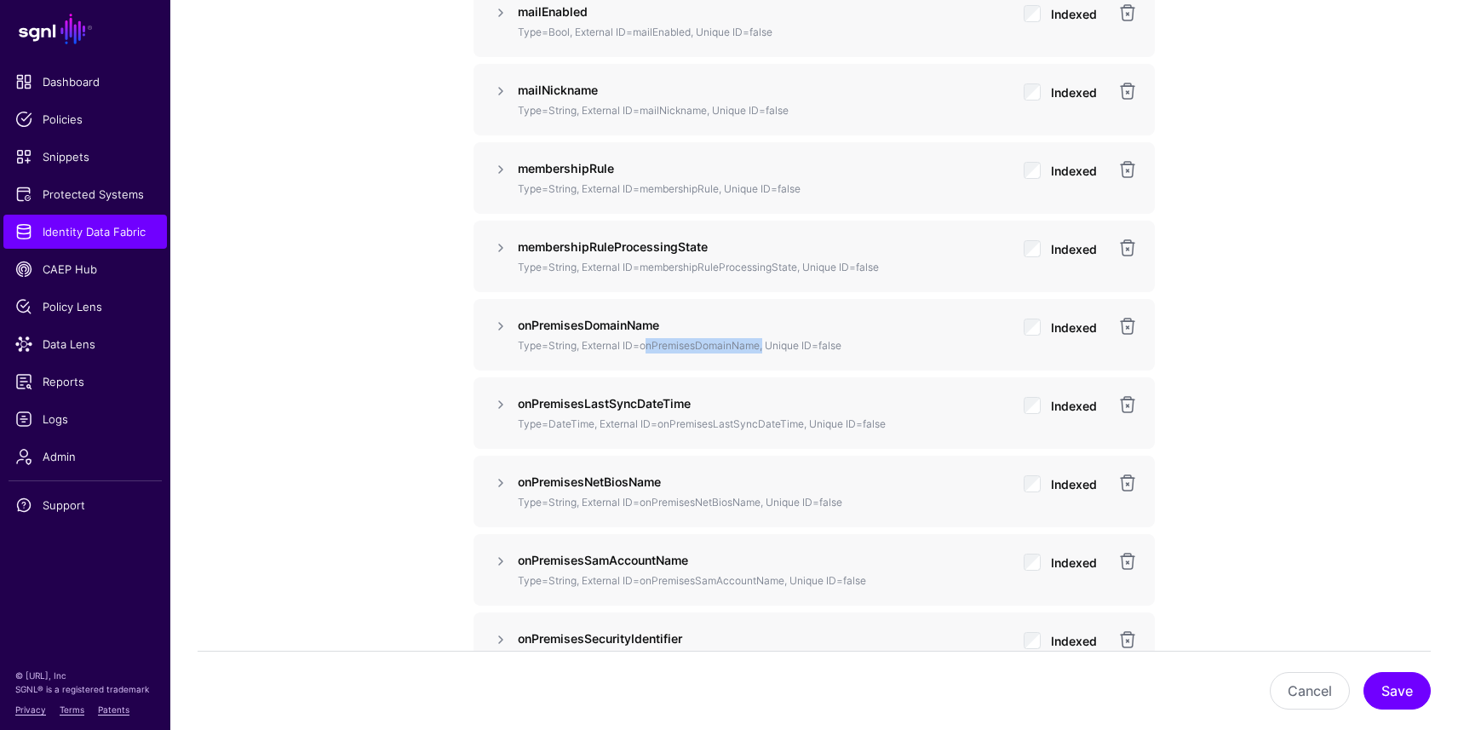
scroll to position [2338, 0]
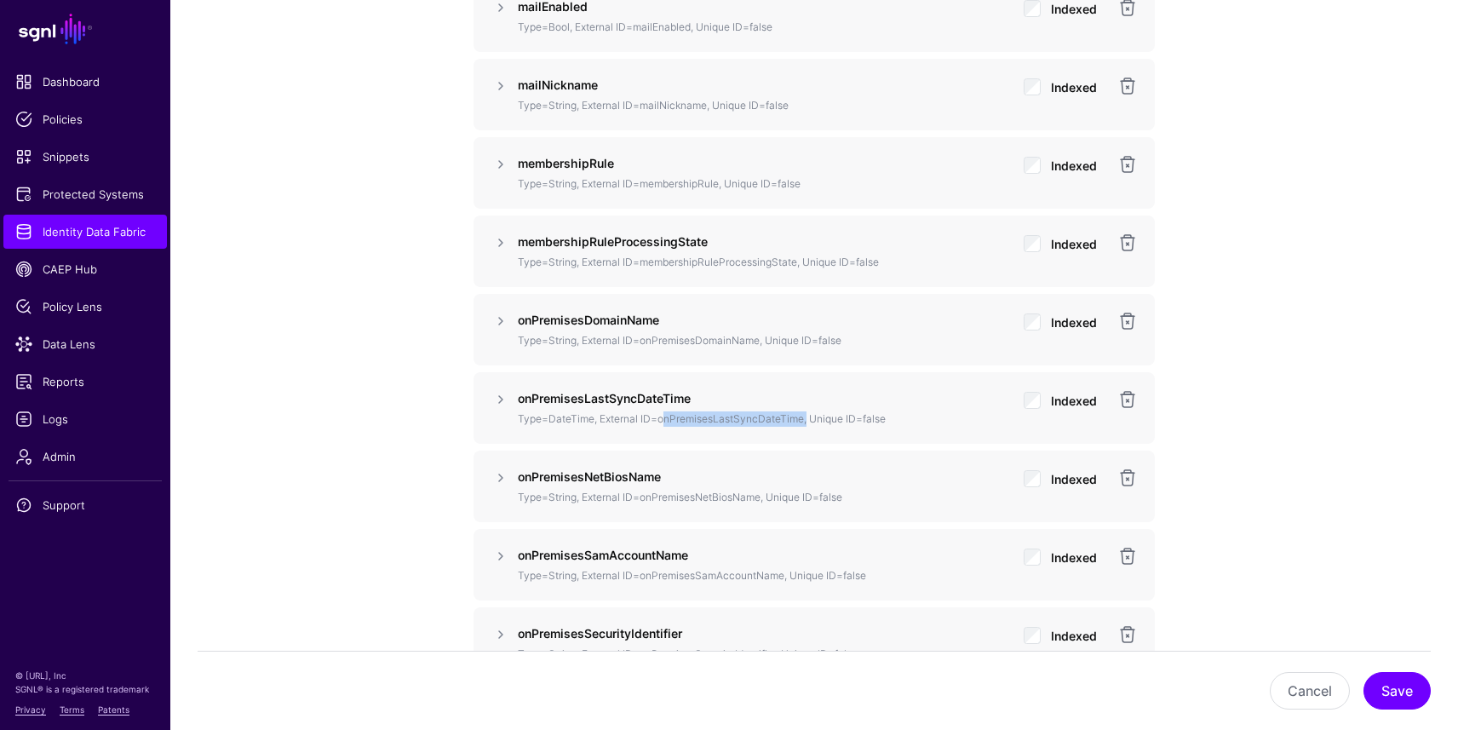
drag, startPoint x: 659, startPoint y: 418, endPoint x: 804, endPoint y: 418, distance: 144.7
click at [804, 418] on p "Type=DateTime, External ID=onPremisesLastSyncDateTime, Unique ID=false" at bounding box center [764, 418] width 492 height 15
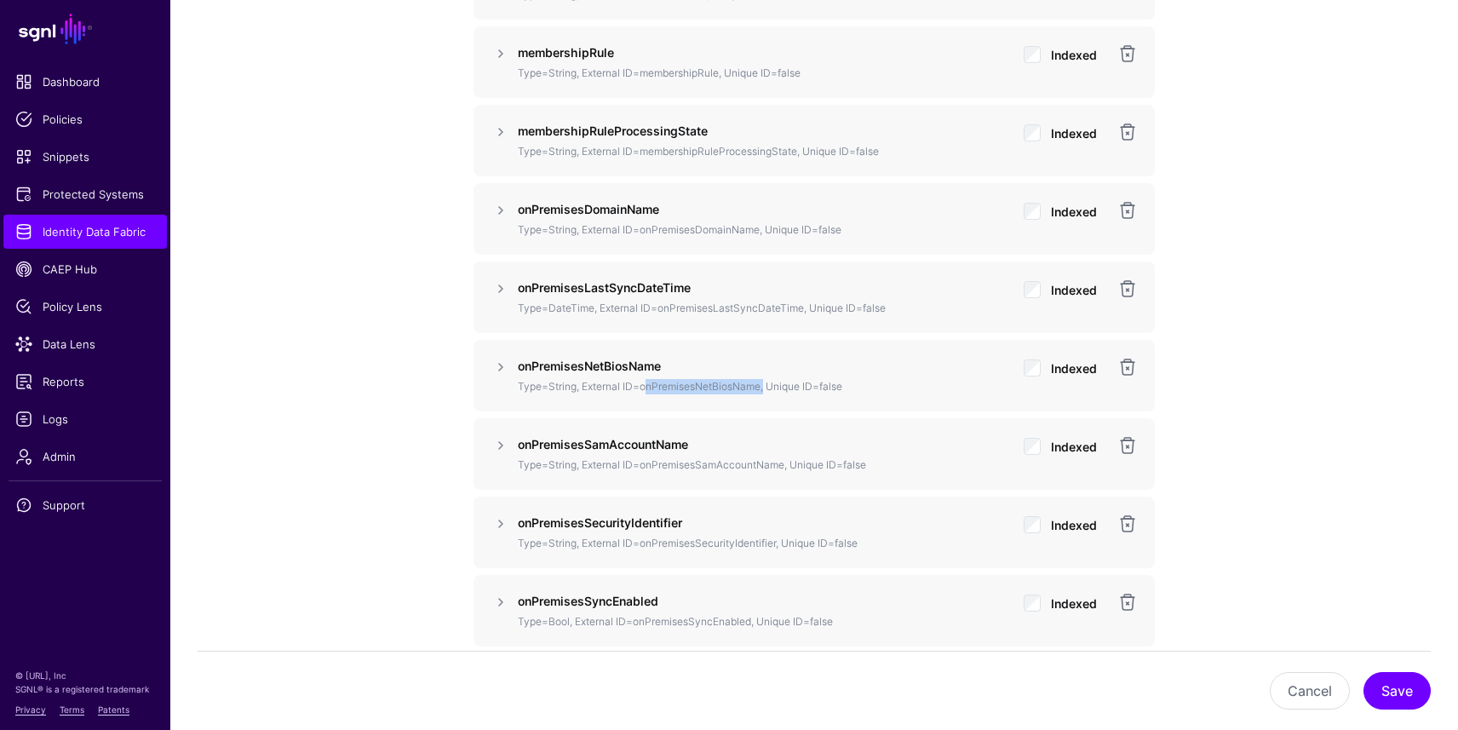
scroll to position [2450, 0]
drag, startPoint x: 640, startPoint y: 387, endPoint x: 759, endPoint y: 389, distance: 119.2
click at [759, 389] on p "Type=String, External ID=onPremisesNetBiosName, Unique ID=false" at bounding box center [764, 384] width 492 height 15
drag, startPoint x: 642, startPoint y: 461, endPoint x: 782, endPoint y: 456, distance: 139.7
click at [782, 456] on p "Type=String, External ID=onPremisesSamAccountName, Unique ID=false" at bounding box center [764, 462] width 492 height 15
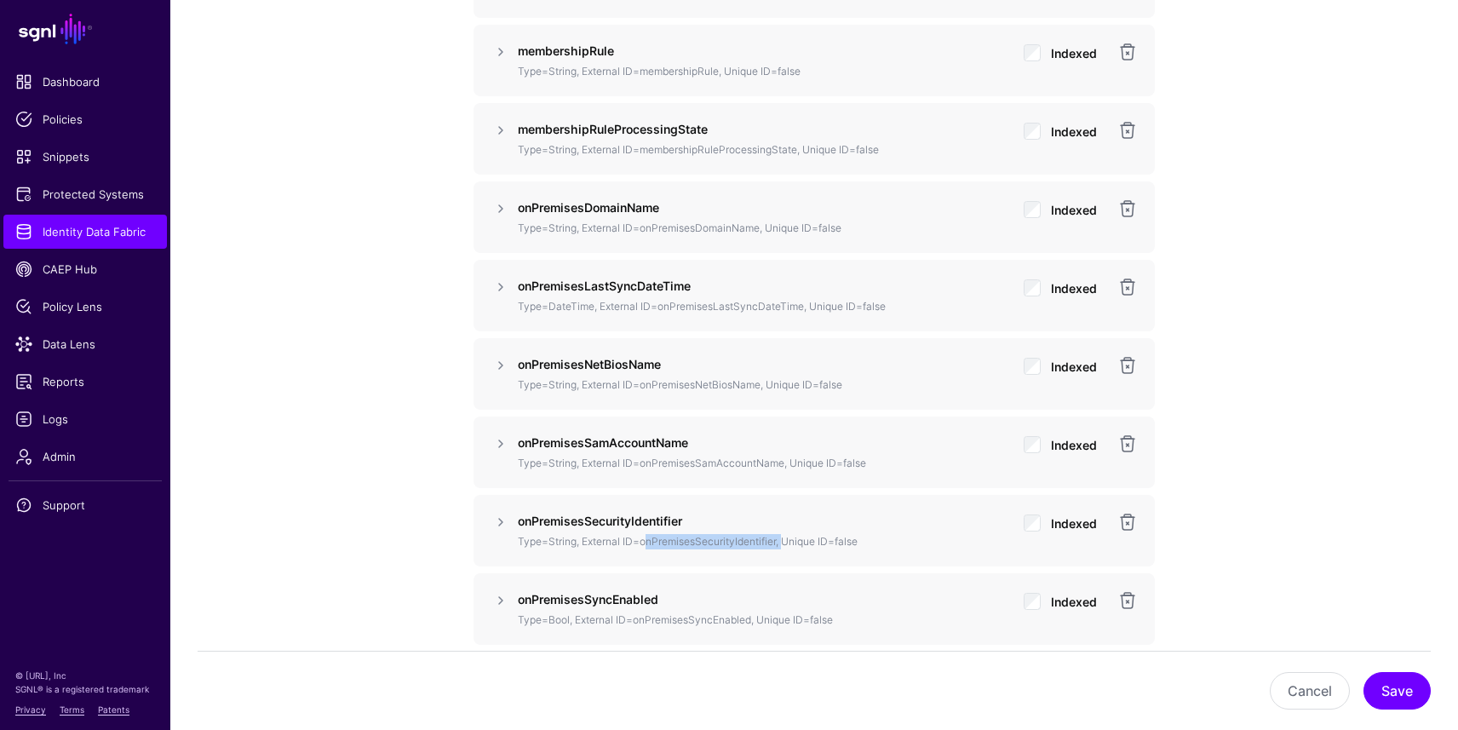
drag, startPoint x: 641, startPoint y: 541, endPoint x: 780, endPoint y: 536, distance: 138.9
click at [780, 536] on p "Type=String, External ID=onPremisesSecurityIdentifier, Unique ID=false" at bounding box center [764, 541] width 492 height 15
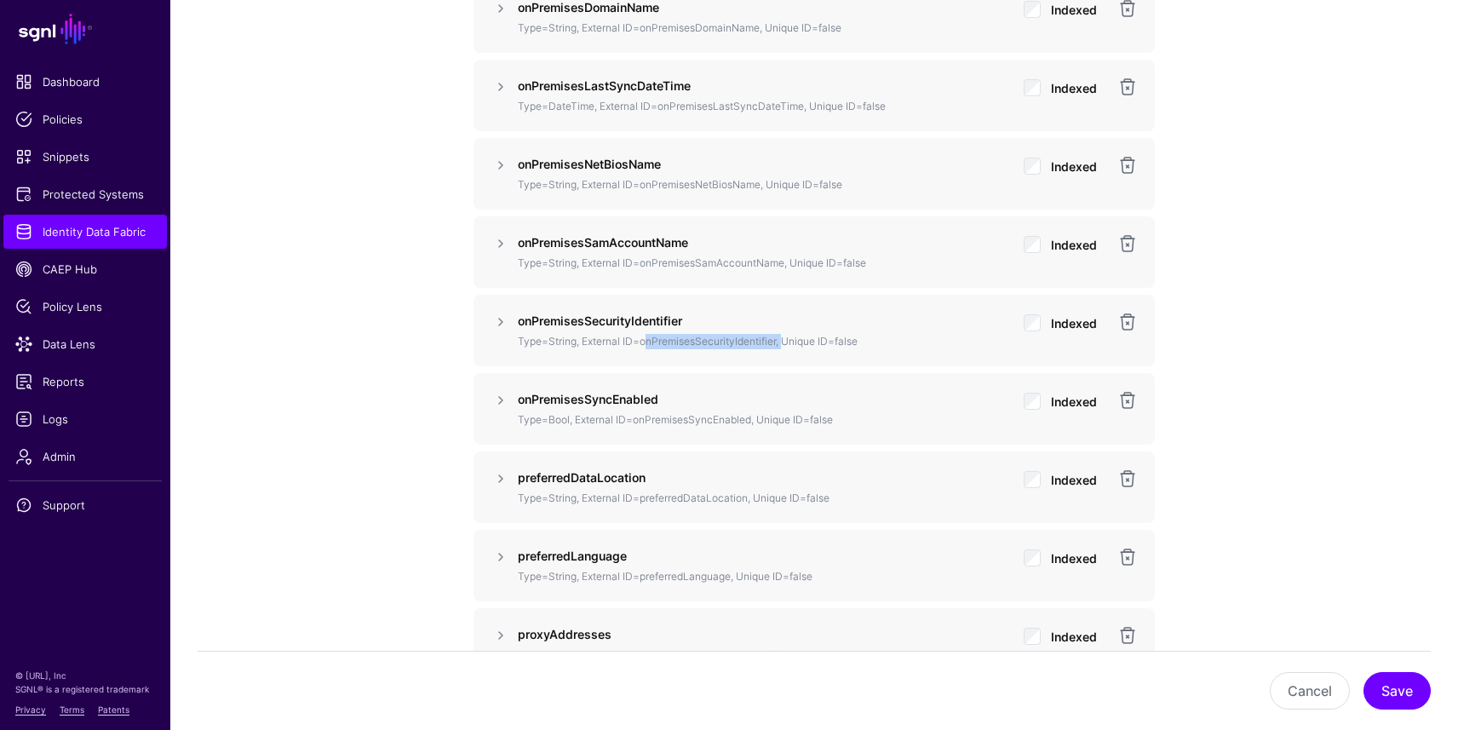
scroll to position [2661, 0]
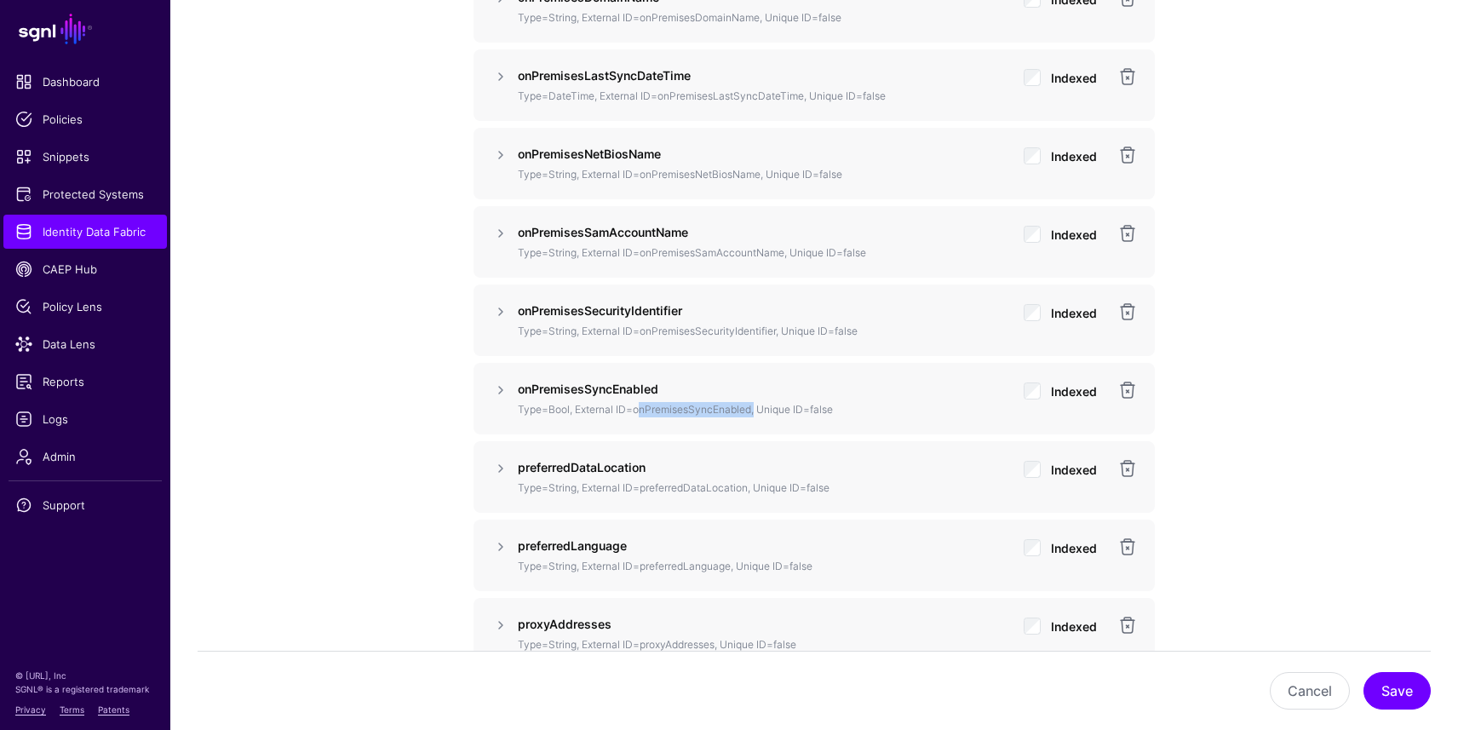
drag, startPoint x: 637, startPoint y: 406, endPoint x: 761, endPoint y: 411, distance: 124.4
click at [750, 407] on p "Type=Bool, External ID=onPremisesSyncEnabled, Unique ID=false" at bounding box center [764, 409] width 492 height 15
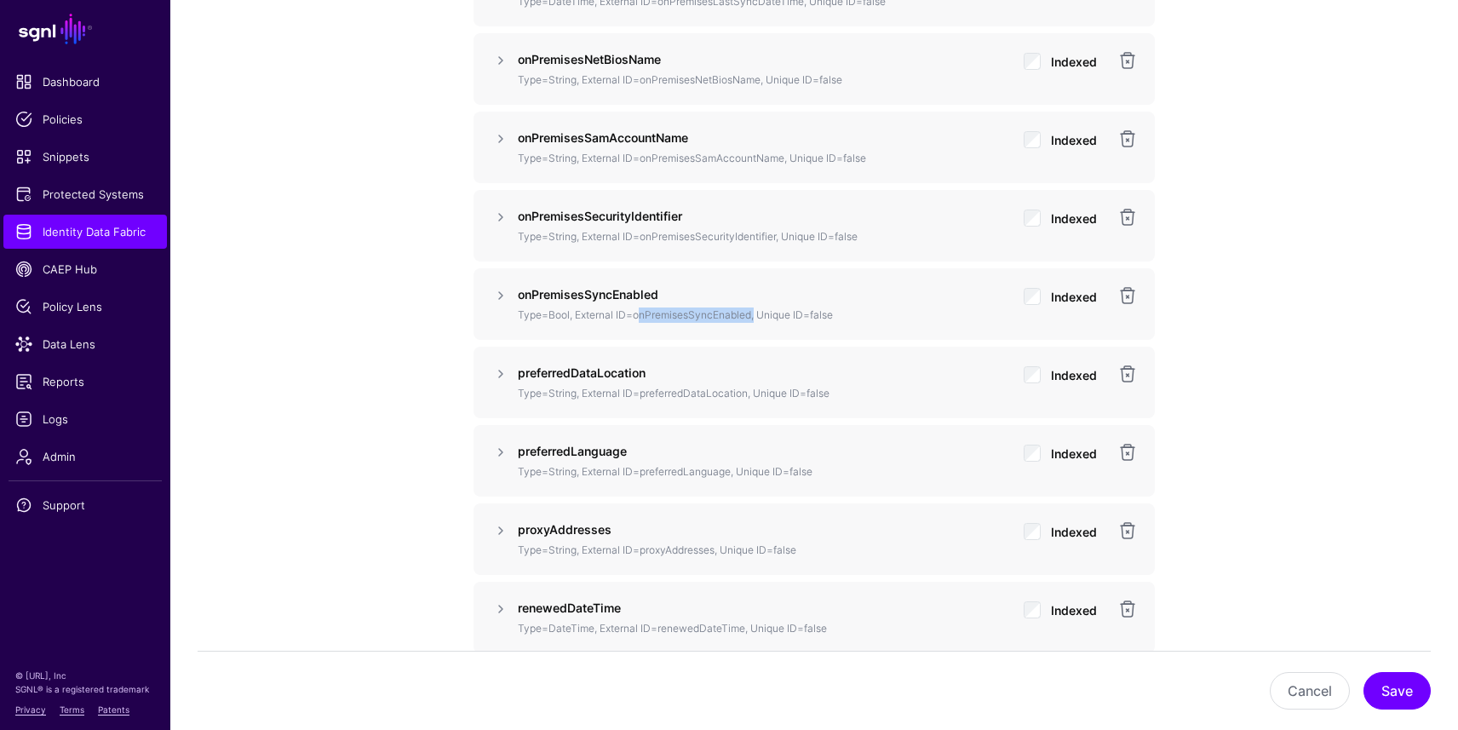
scroll to position [2793, 0]
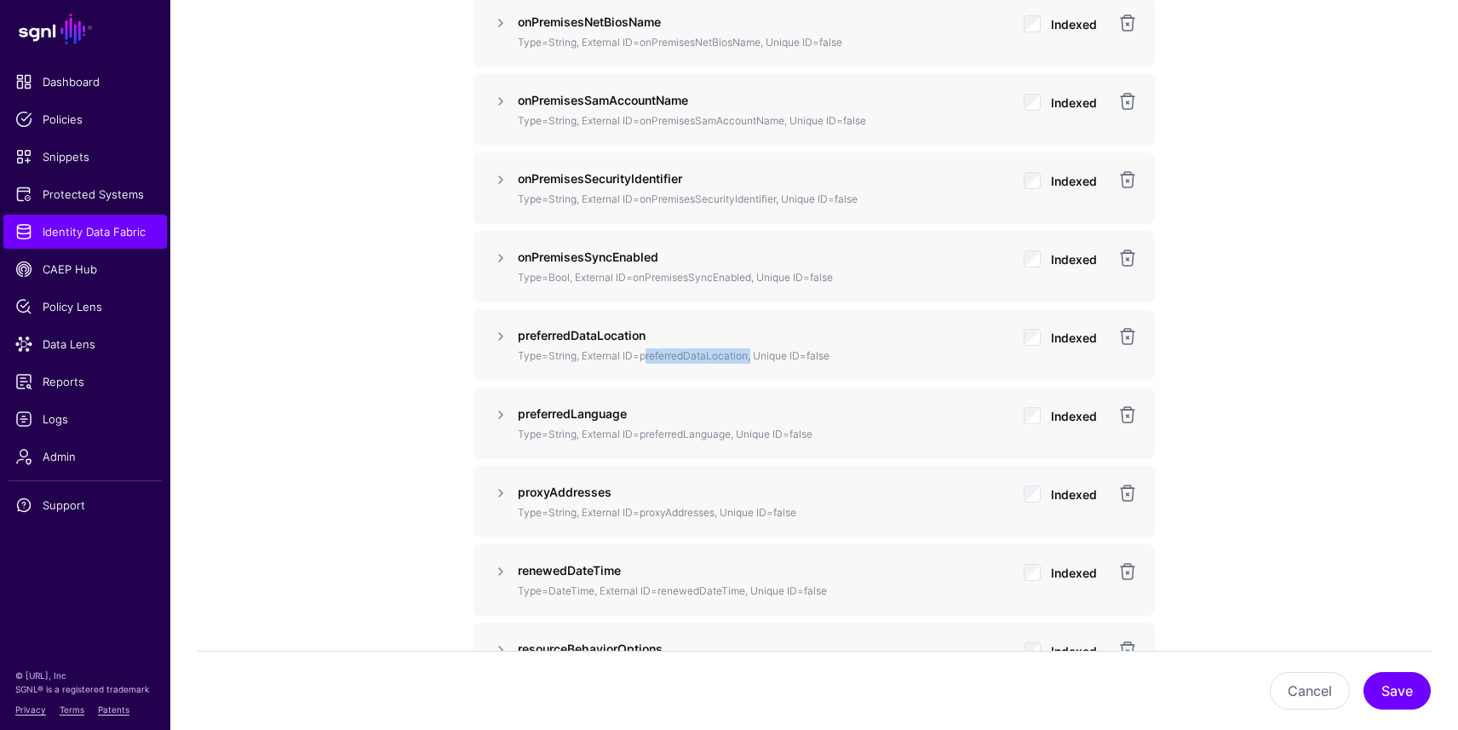
drag, startPoint x: 647, startPoint y: 353, endPoint x: 751, endPoint y: 353, distance: 103.9
click at [749, 352] on p "Type=String, External ID=preferredDataLocation, Unique ID=false" at bounding box center [764, 355] width 492 height 15
drag, startPoint x: 640, startPoint y: 434, endPoint x: 739, endPoint y: 430, distance: 98.9
click at [730, 430] on p "Type=String, External ID=preferredLanguage, Unique ID=false" at bounding box center [764, 434] width 492 height 15
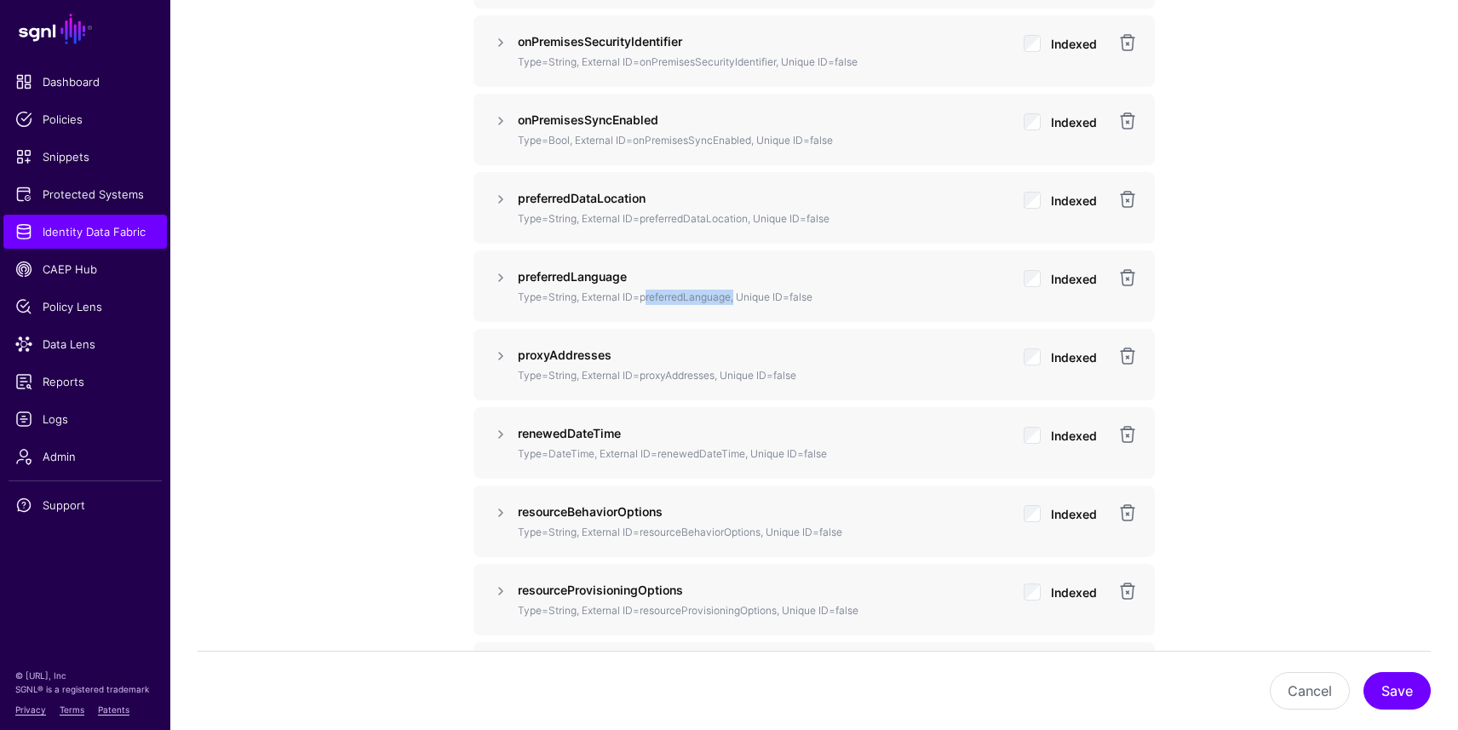
scroll to position [2933, 0]
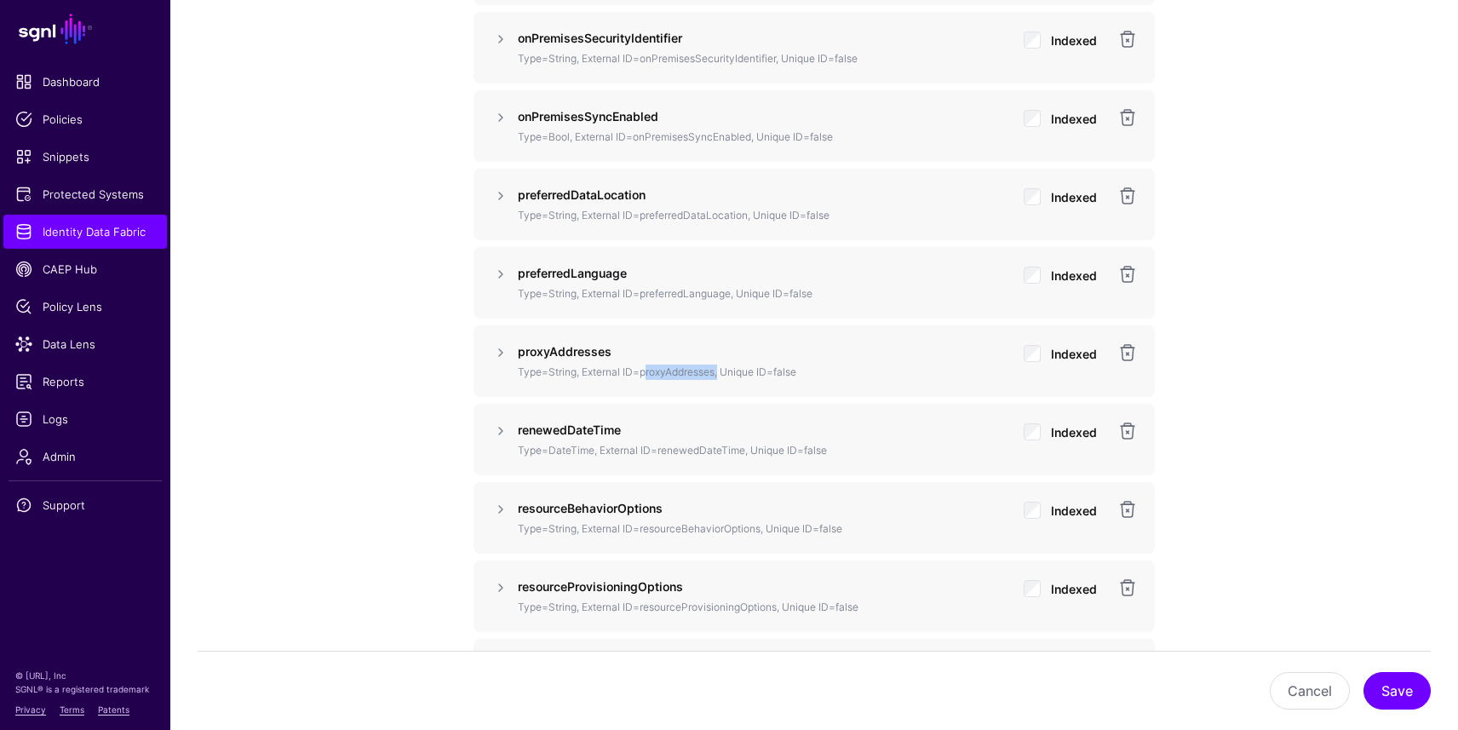
drag, startPoint x: 641, startPoint y: 373, endPoint x: 717, endPoint y: 371, distance: 75.8
click at [715, 371] on p "Type=String, External ID=proxyAddresses, Unique ID=false" at bounding box center [764, 371] width 492 height 15
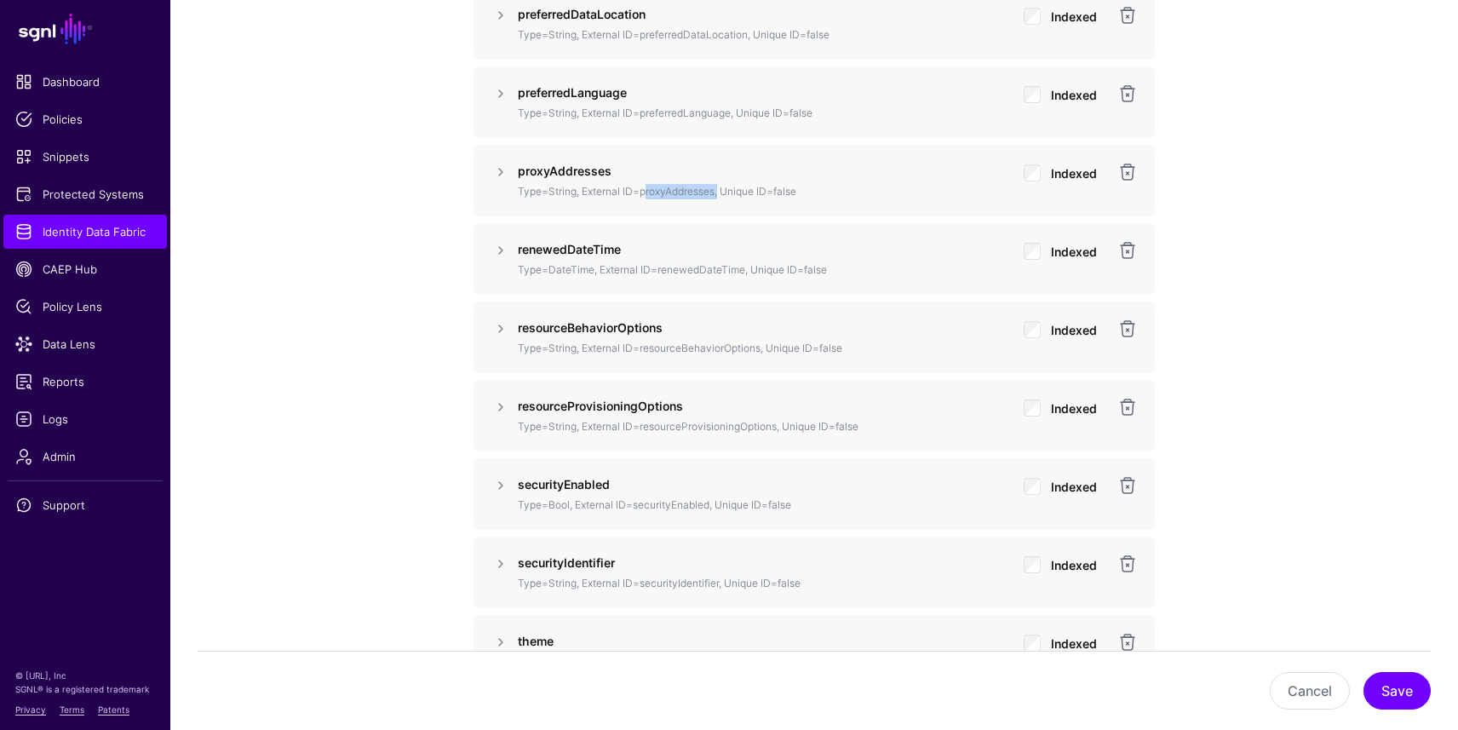
scroll to position [3115, 0]
drag, startPoint x: 657, startPoint y: 266, endPoint x: 787, endPoint y: 284, distance: 130.6
click at [742, 264] on p "Type=DateTime, External ID=renewedDateTime, Unique ID=false" at bounding box center [764, 268] width 492 height 15
drag, startPoint x: 644, startPoint y: 348, endPoint x: 681, endPoint y: 349, distance: 37.5
click at [681, 349] on p "Type=String, External ID=resourceBehaviorOptions, Unique ID=false" at bounding box center [764, 346] width 492 height 15
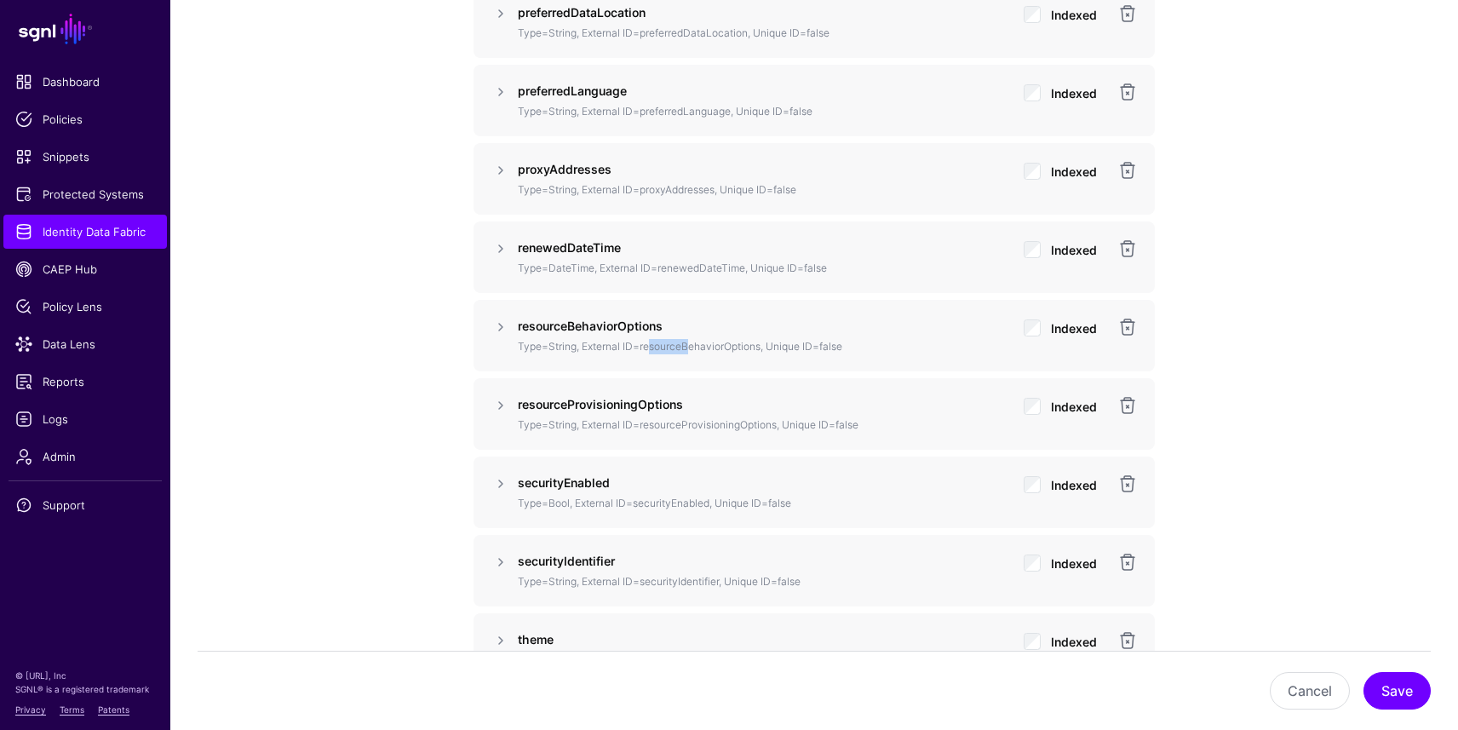
click at [645, 352] on p "Type=String, External ID=resourceBehaviorOptions, Unique ID=false" at bounding box center [764, 346] width 492 height 15
drag, startPoint x: 644, startPoint y: 347, endPoint x: 761, endPoint y: 344, distance: 117.5
click at [761, 344] on p "Type=String, External ID=resourceBehaviorOptions, Unique ID=false" at bounding box center [764, 346] width 492 height 15
drag, startPoint x: 640, startPoint y: 425, endPoint x: 796, endPoint y: 427, distance: 155.8
click at [776, 421] on p "Type=String, External ID=resourceProvisioningOptions, Unique ID=false" at bounding box center [764, 424] width 492 height 15
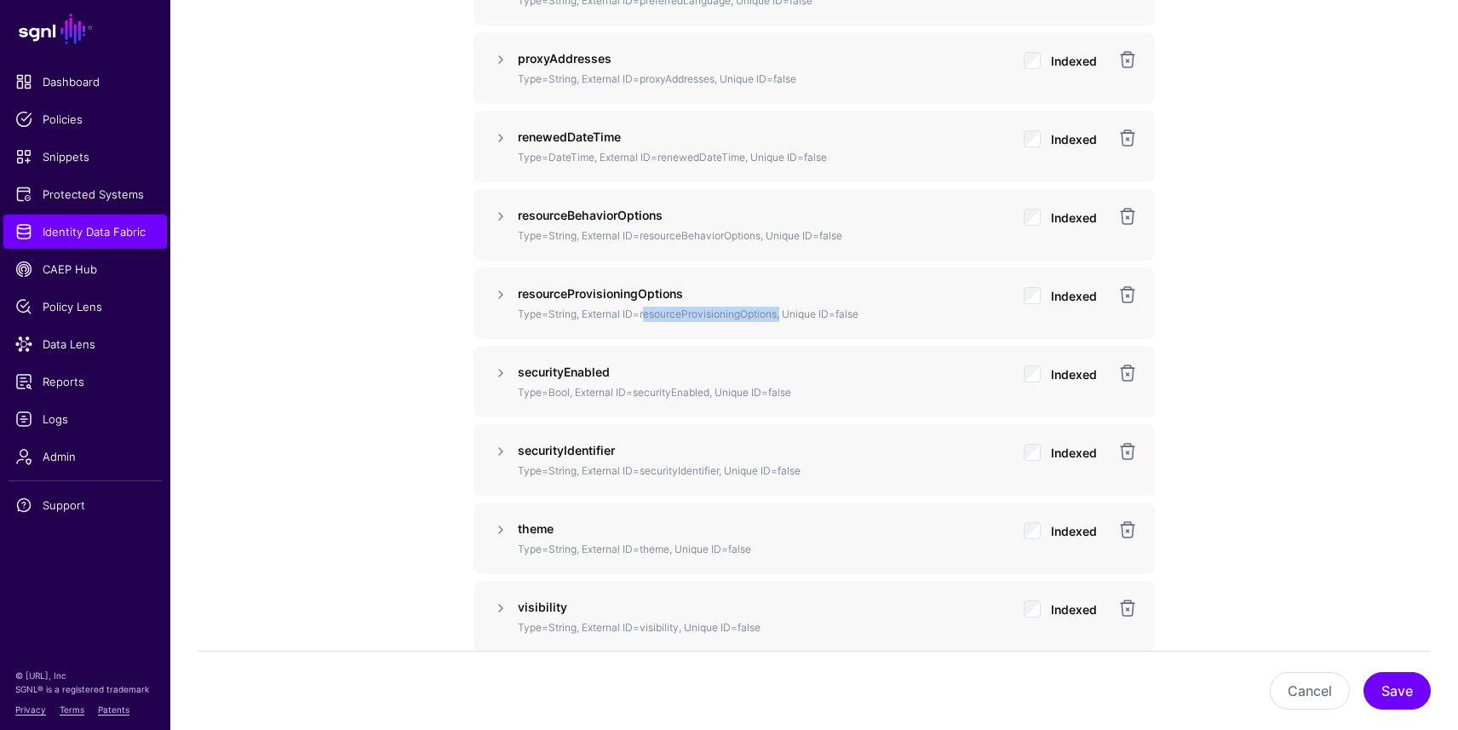
scroll to position [3229, 0]
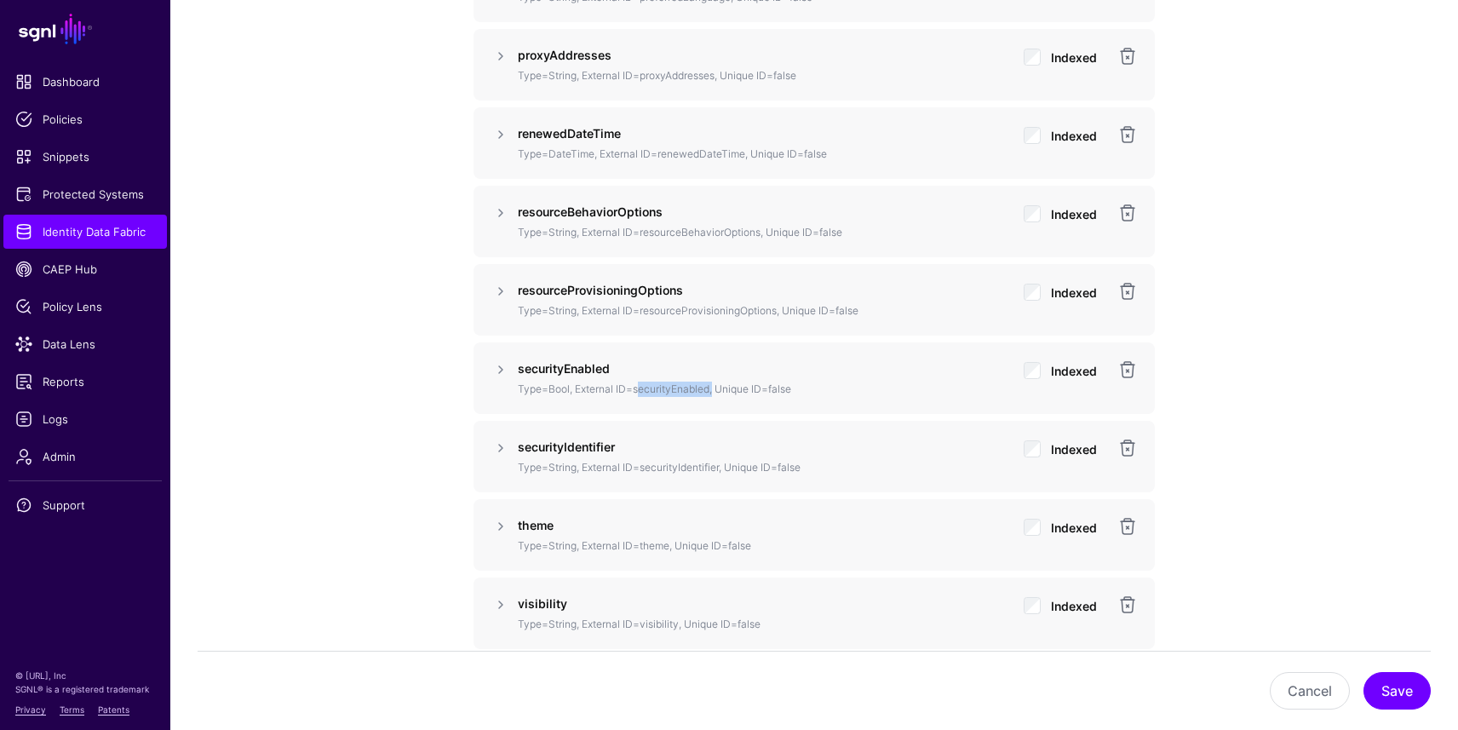
drag, startPoint x: 635, startPoint y: 387, endPoint x: 708, endPoint y: 386, distance: 73.2
click at [708, 386] on p "Type=Bool, External ID=securityEnabled, Unique ID=false" at bounding box center [764, 388] width 492 height 15
drag, startPoint x: 651, startPoint y: 462, endPoint x: 719, endPoint y: 463, distance: 68.1
click at [719, 463] on p "Type=String, External ID=securityIdentifier, Unique ID=false" at bounding box center [764, 467] width 492 height 15
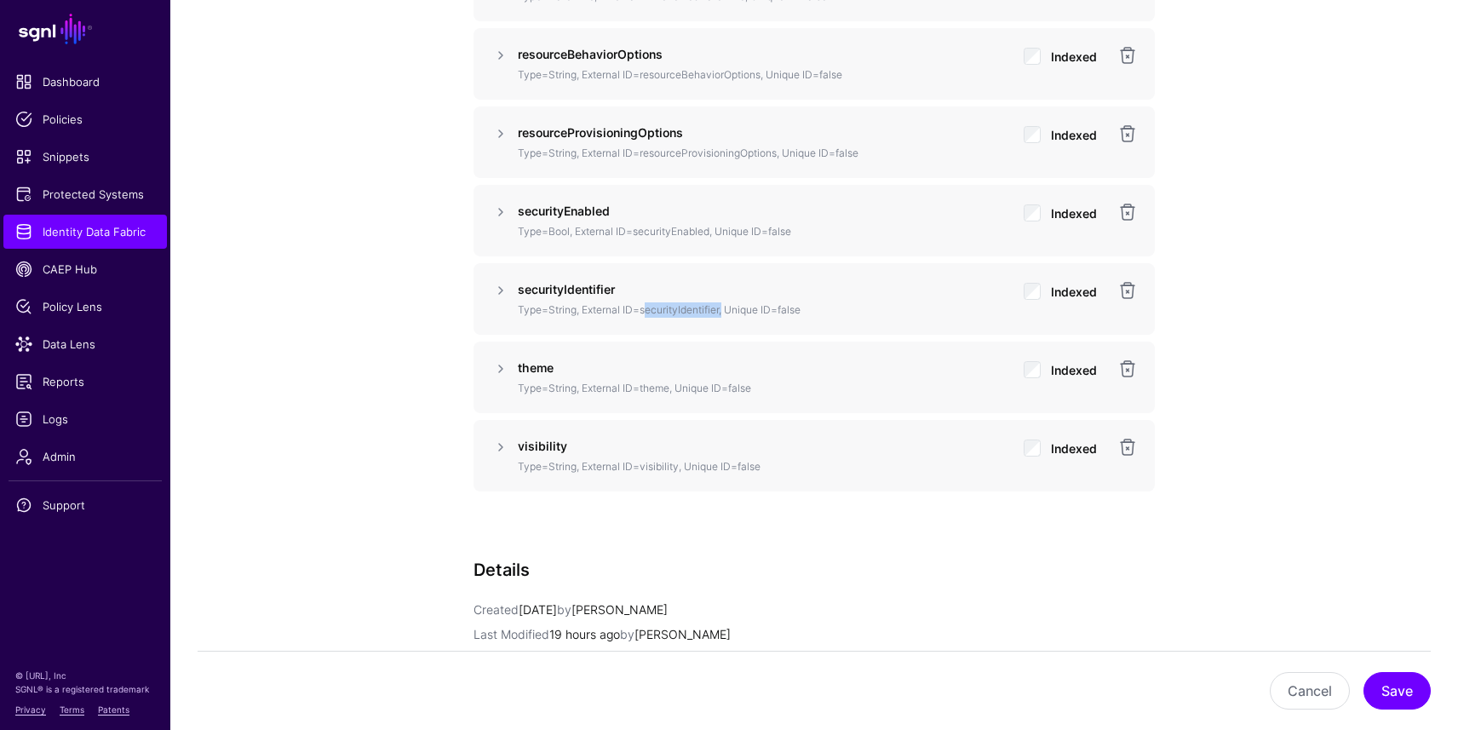
scroll to position [3389, 0]
drag, startPoint x: 642, startPoint y: 386, endPoint x: 671, endPoint y: 385, distance: 29.0
click at [669, 383] on p "Type=String, External ID=theme, Unique ID=false" at bounding box center [764, 386] width 492 height 15
drag, startPoint x: 639, startPoint y: 462, endPoint x: 679, endPoint y: 461, distance: 39.2
click at [679, 461] on p "Type=String, External ID=visibility, Unique ID=false" at bounding box center [764, 464] width 492 height 15
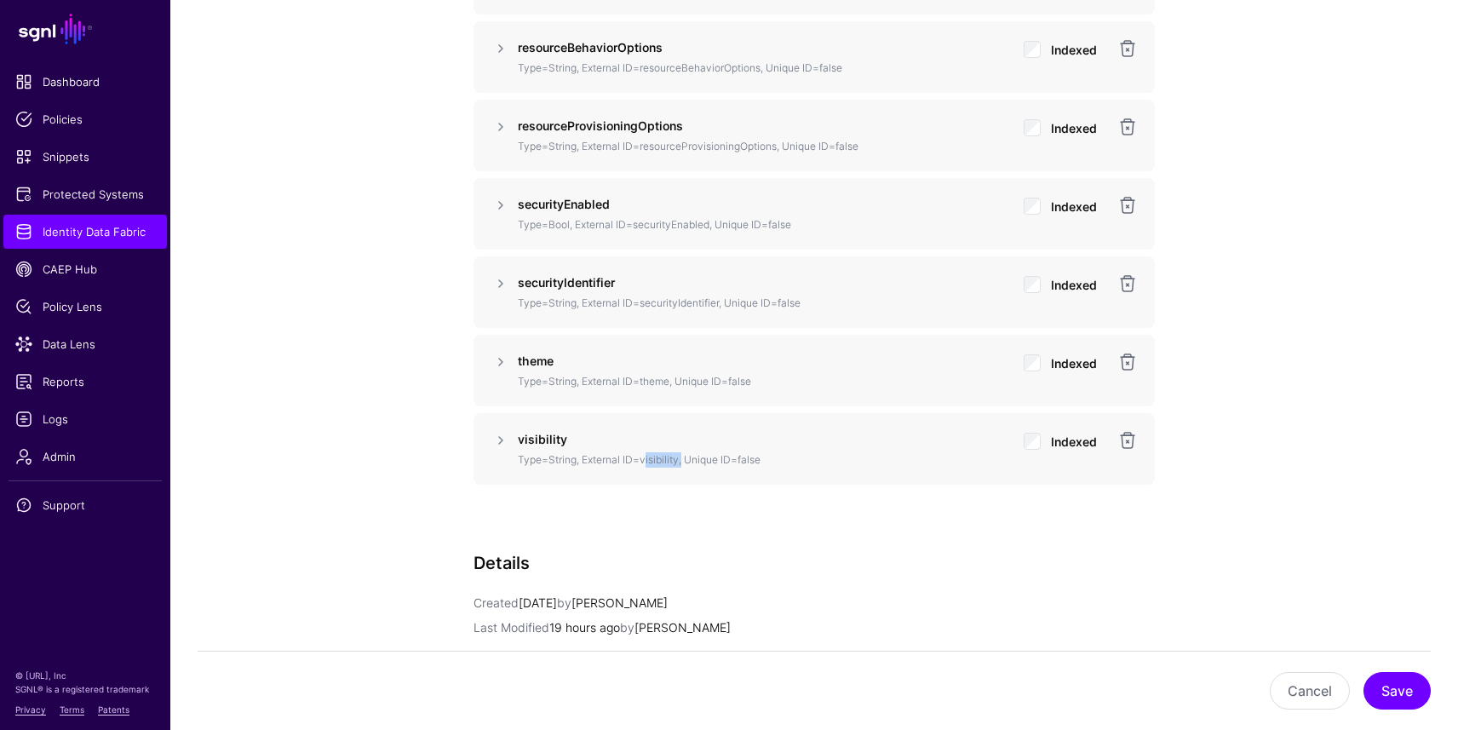
scroll to position [3396, 0]
